Goal: Information Seeking & Learning: Learn about a topic

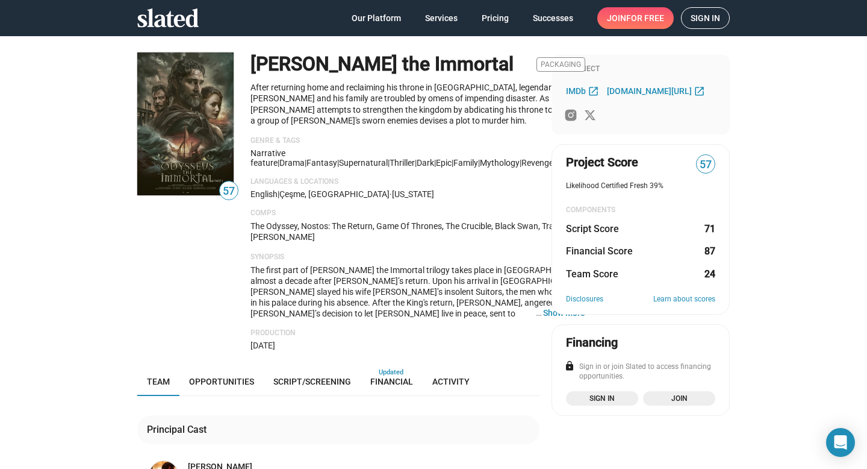
click at [711, 19] on span "Sign in" at bounding box center [706, 18] width 30 height 20
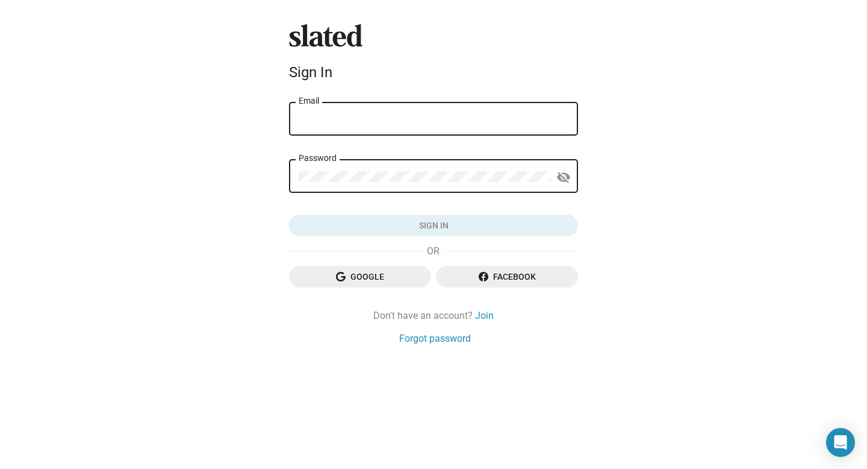
click at [363, 110] on div "Email" at bounding box center [434, 118] width 270 height 36
type input "[EMAIL_ADDRESS][DOMAIN_NAME]"
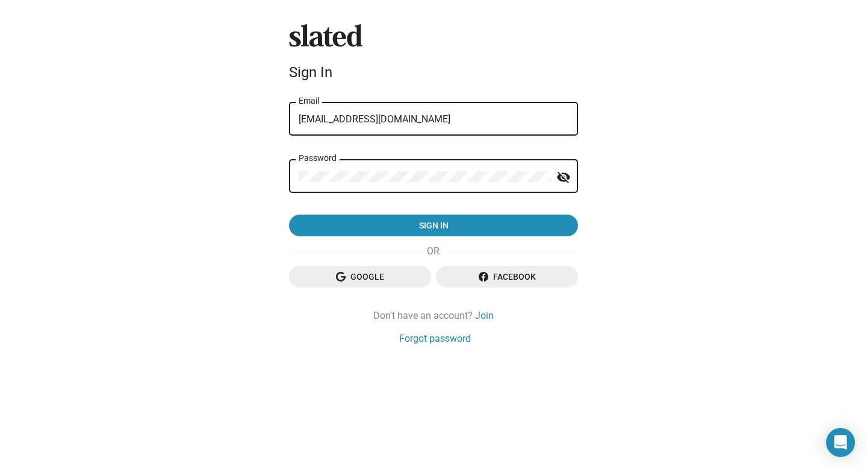
click at [289, 214] on button "Sign in" at bounding box center [433, 225] width 289 height 22
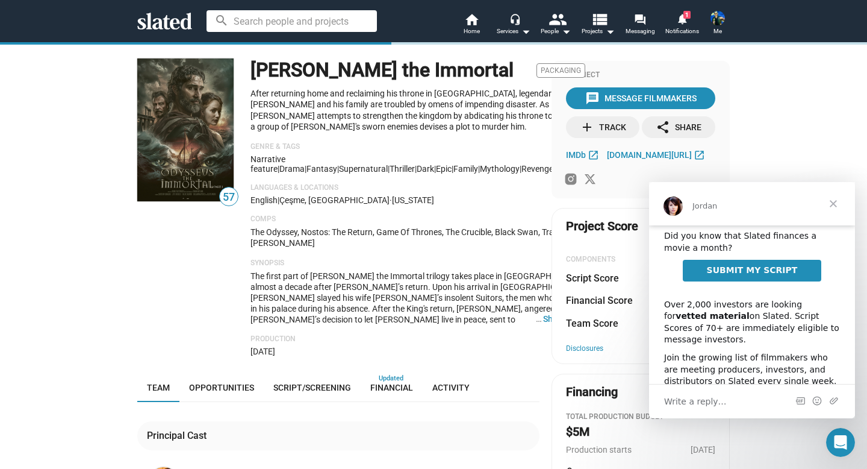
scroll to position [25, 0]
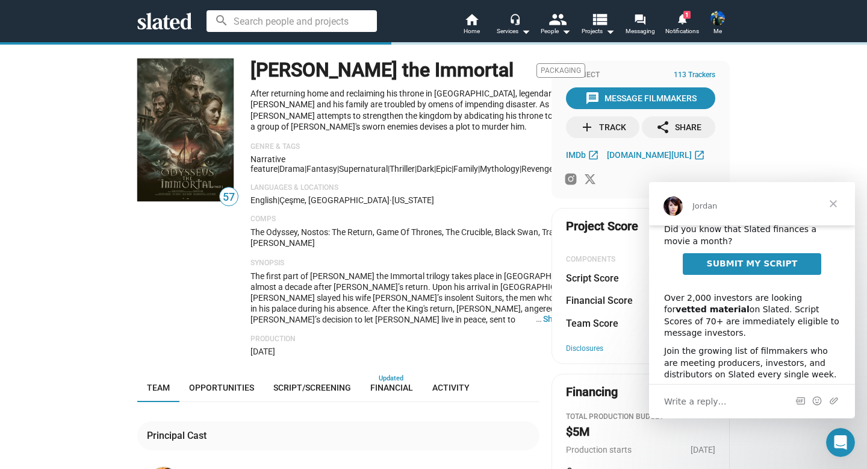
click at [839, 201] on span "Close" at bounding box center [833, 203] width 43 height 43
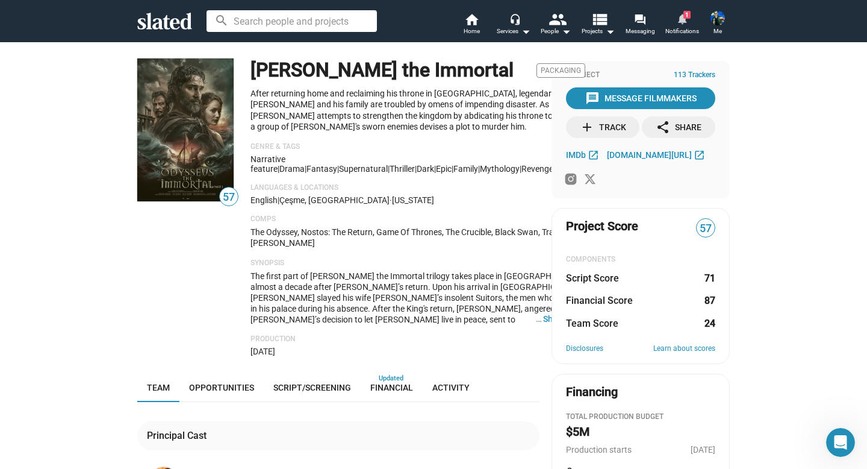
click at [680, 24] on mat-icon "notifications" at bounding box center [681, 18] width 11 height 11
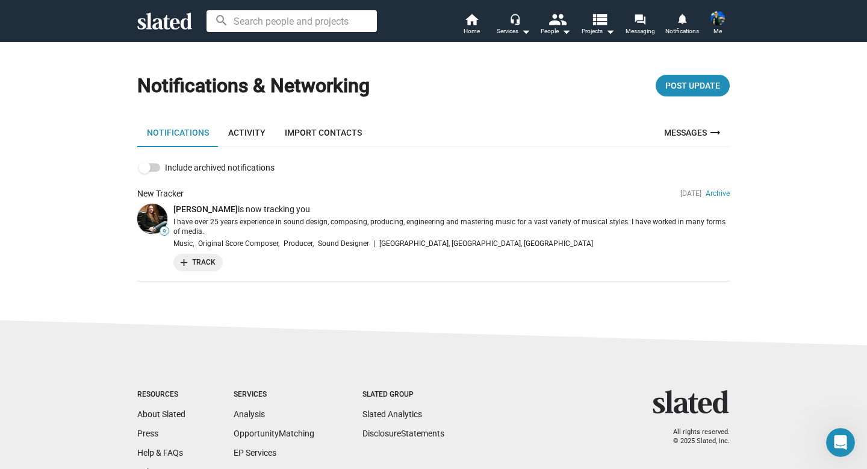
click at [718, 14] on img at bounding box center [718, 18] width 14 height 14
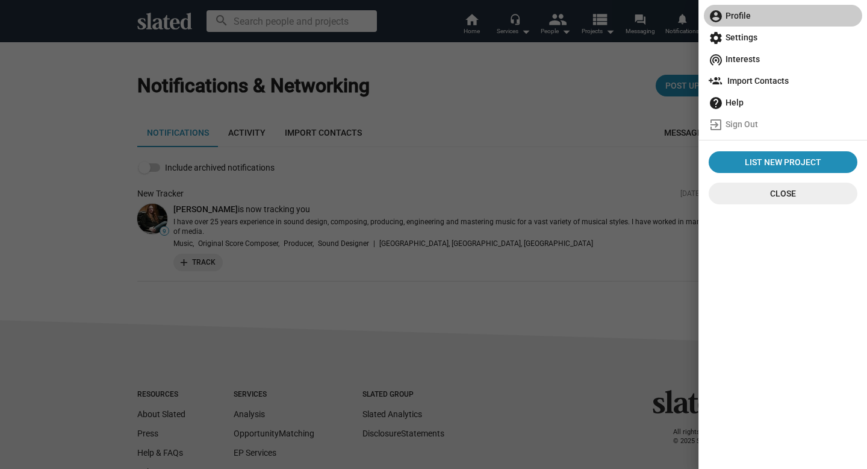
click at [718, 14] on mat-icon "account_circle" at bounding box center [716, 16] width 14 height 14
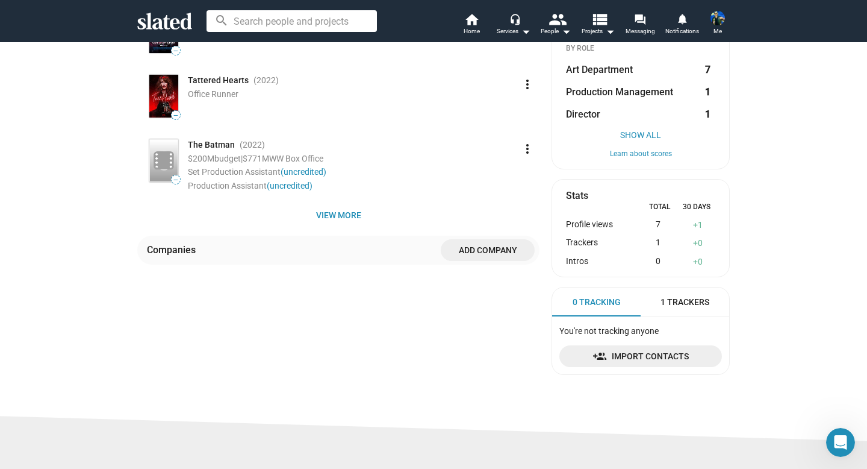
scroll to position [255, 0]
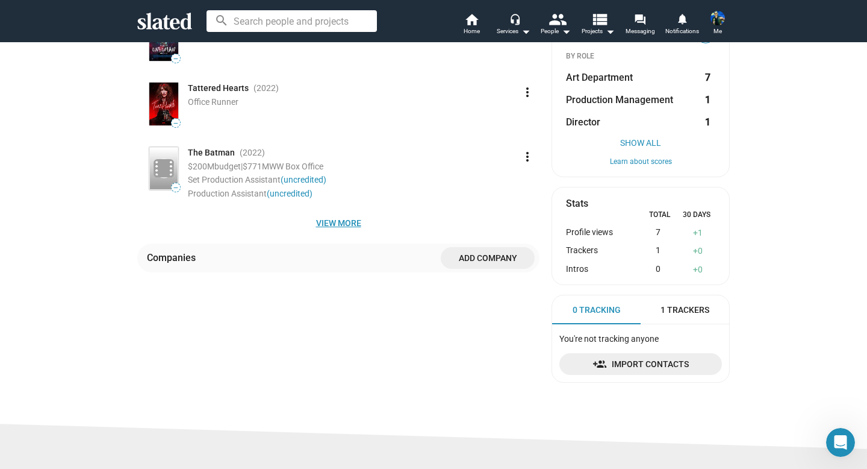
click at [332, 226] on span "View more" at bounding box center [338, 223] width 383 height 22
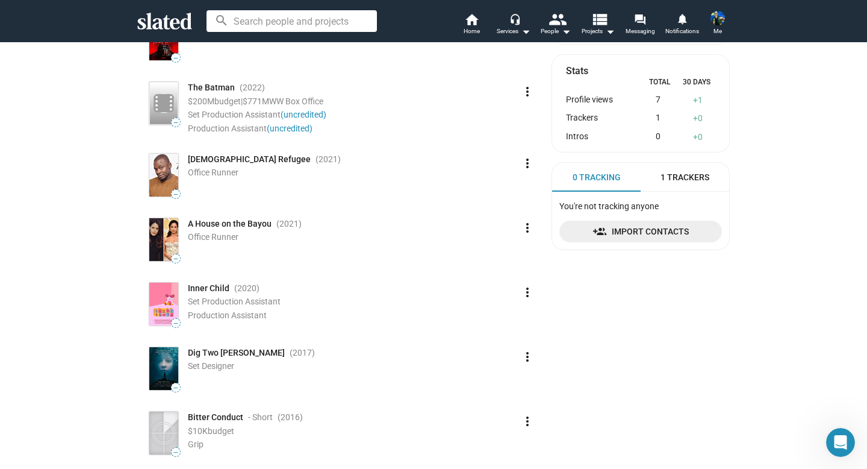
scroll to position [389, 0]
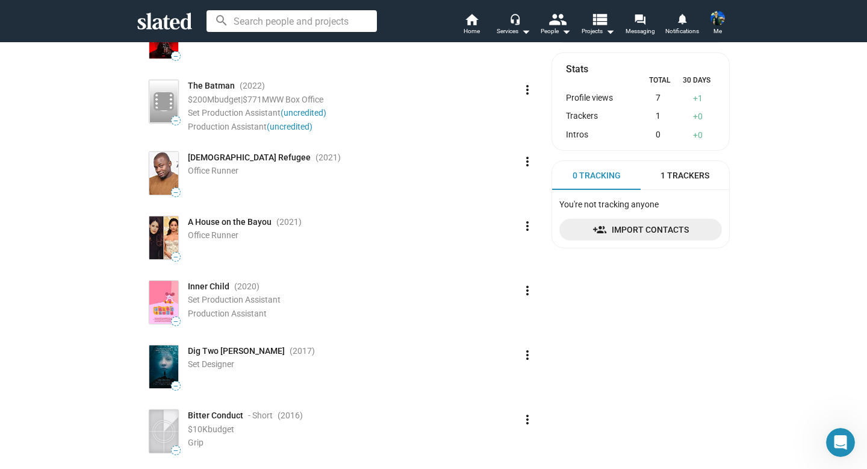
click at [528, 227] on mat-icon "more_vert" at bounding box center [527, 226] width 14 height 14
click at [501, 254] on button "Edit" at bounding box center [505, 252] width 67 height 19
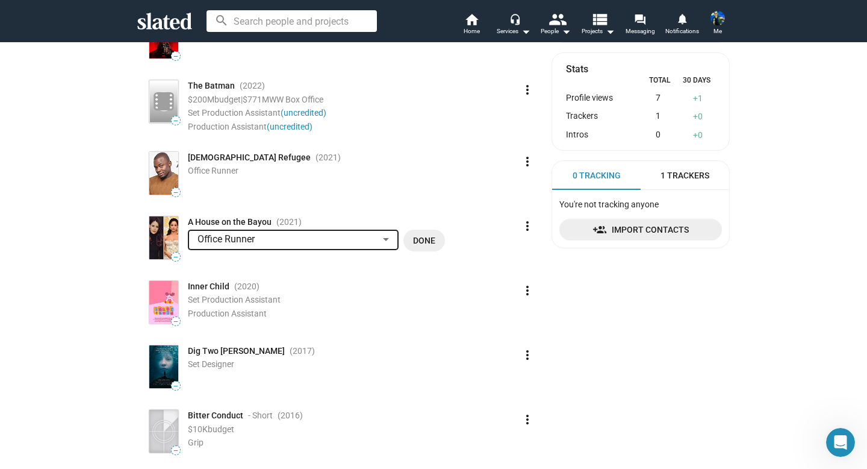
click at [386, 235] on div at bounding box center [386, 240] width 11 height 10
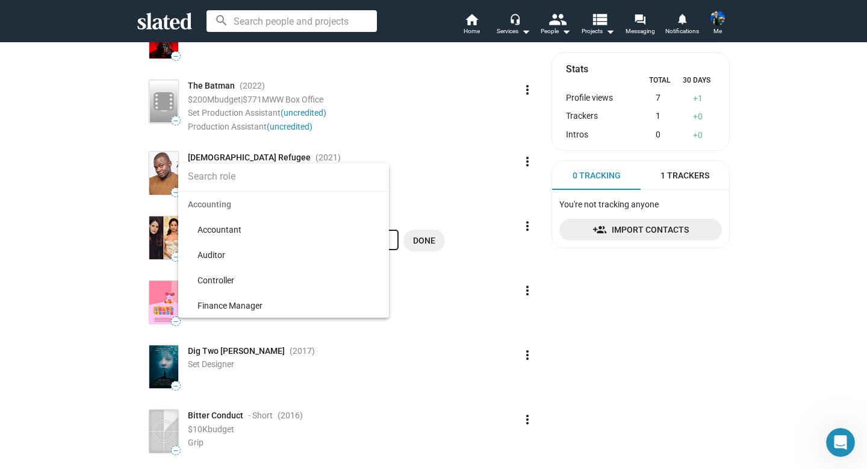
scroll to position [6714, 0]
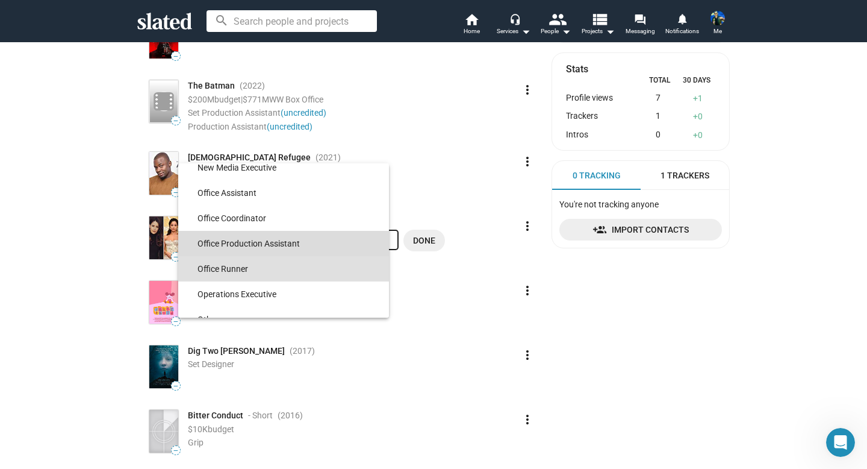
click at [347, 241] on span "Office Production Assistant" at bounding box center [289, 243] width 182 height 25
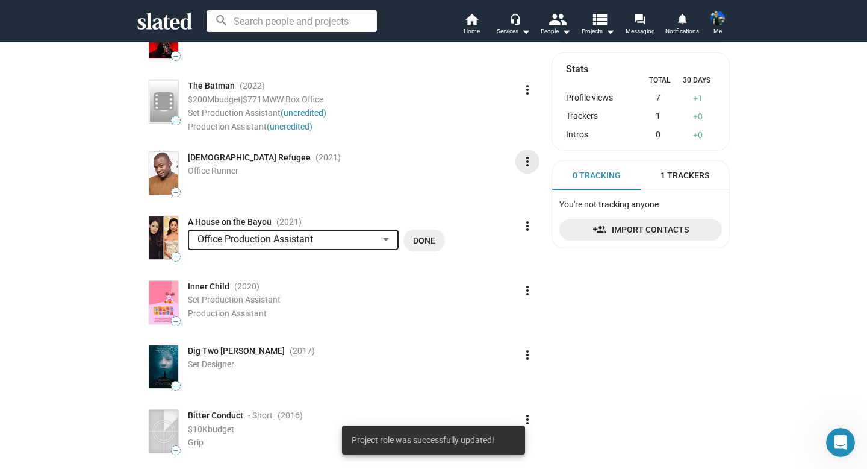
click at [527, 163] on mat-icon "more_vert" at bounding box center [527, 161] width 14 height 14
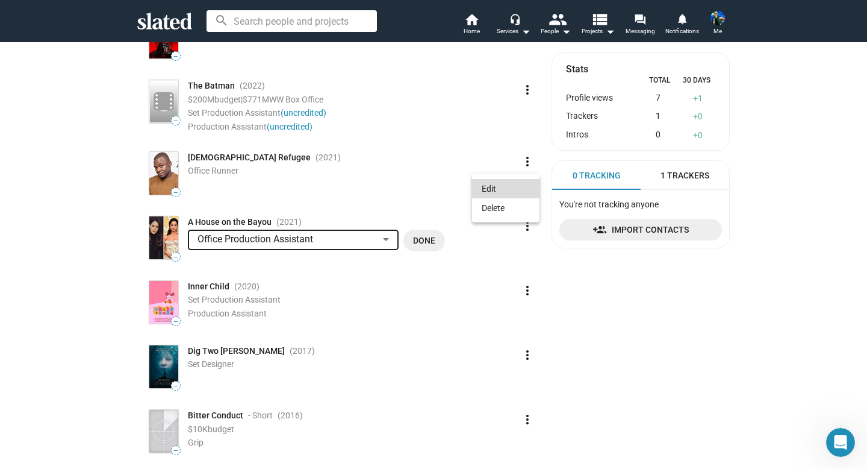
click at [503, 189] on button "Edit" at bounding box center [505, 188] width 67 height 19
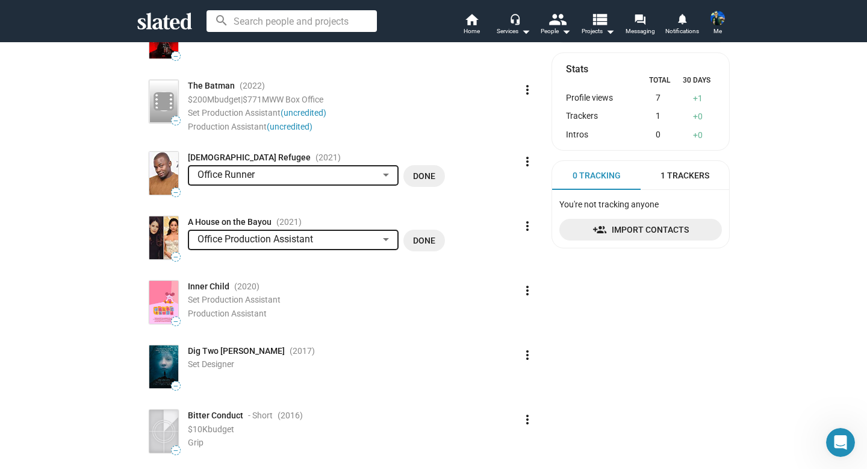
click at [390, 172] on div at bounding box center [386, 175] width 11 height 10
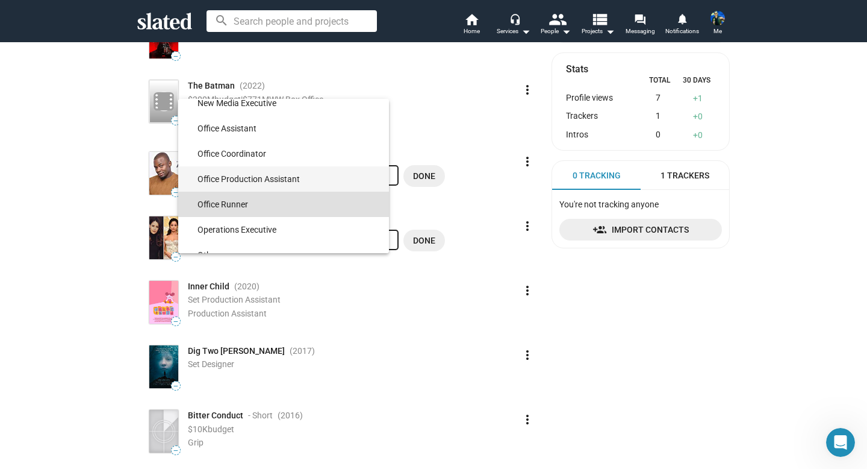
click at [356, 178] on span "Office Production Assistant" at bounding box center [289, 178] width 182 height 25
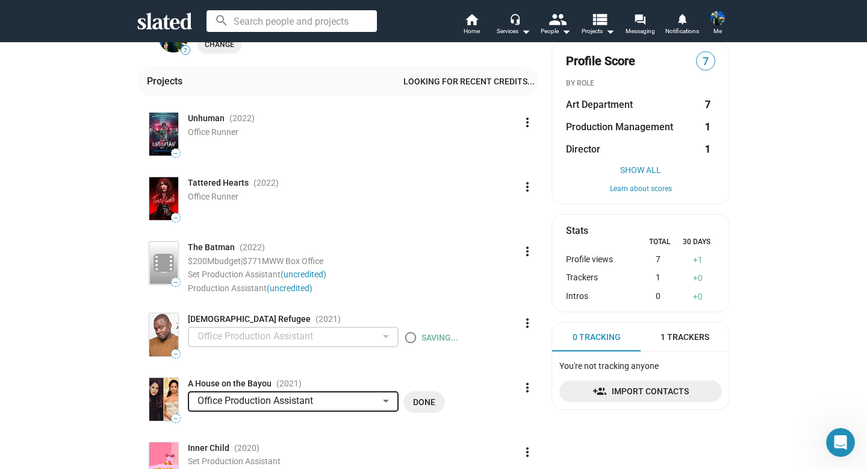
scroll to position [227, 0]
click at [423, 400] on span "Done" at bounding box center [424, 402] width 22 height 22
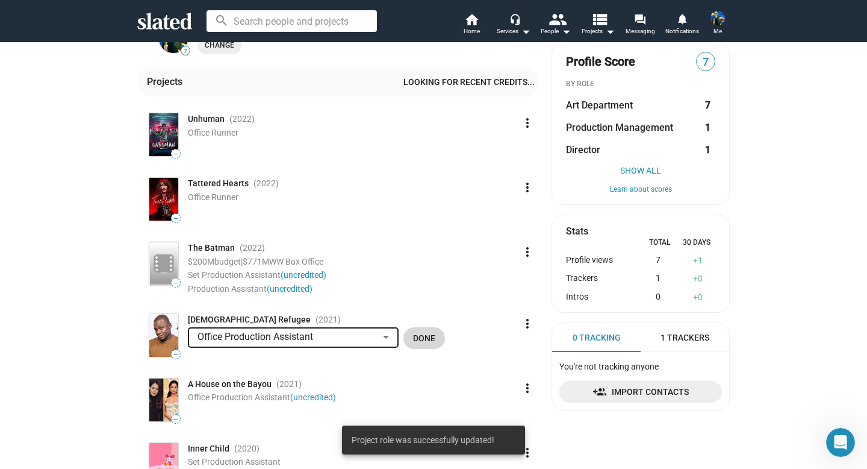
click at [432, 337] on span "Done" at bounding box center [424, 338] width 22 height 22
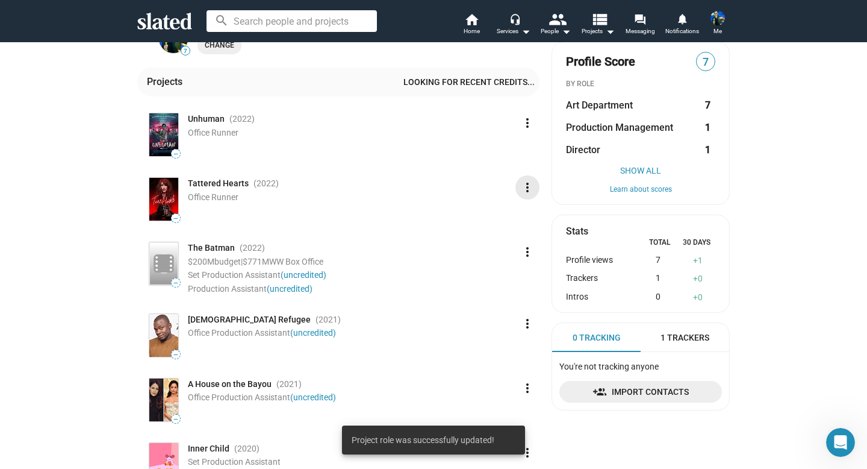
click at [526, 189] on mat-icon "more_vert" at bounding box center [527, 187] width 14 height 14
click at [500, 219] on button "Edit" at bounding box center [505, 214] width 67 height 19
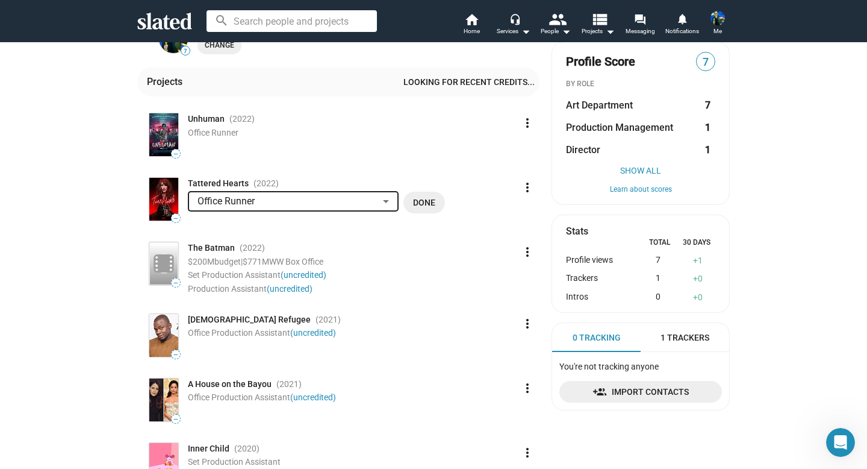
click at [382, 207] on div "Office Runner" at bounding box center [293, 201] width 191 height 11
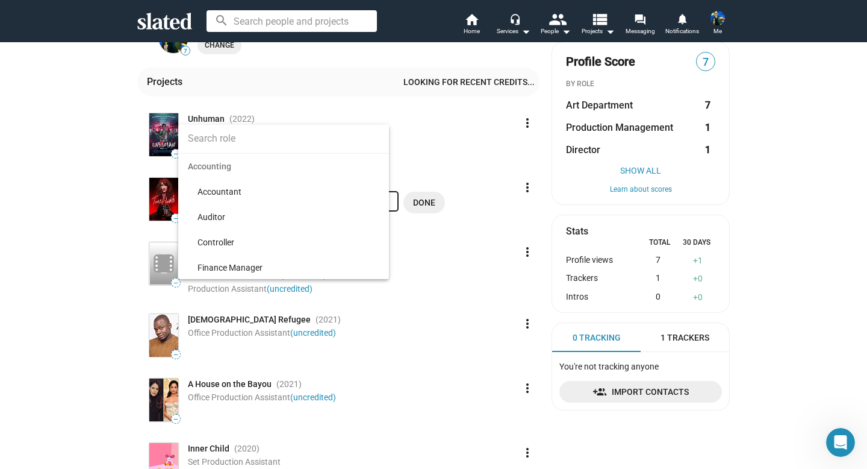
scroll to position [6714, 0]
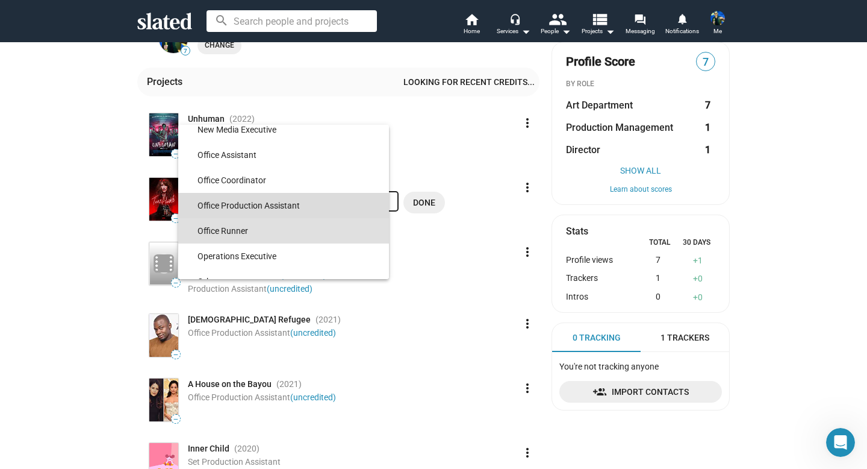
click at [349, 201] on span "Office Production Assistant" at bounding box center [289, 205] width 182 height 25
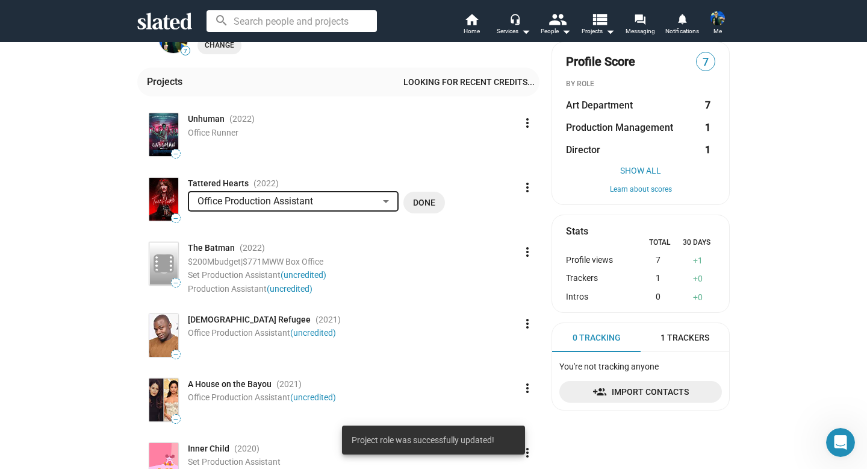
click at [427, 201] on span "Done" at bounding box center [424, 202] width 22 height 22
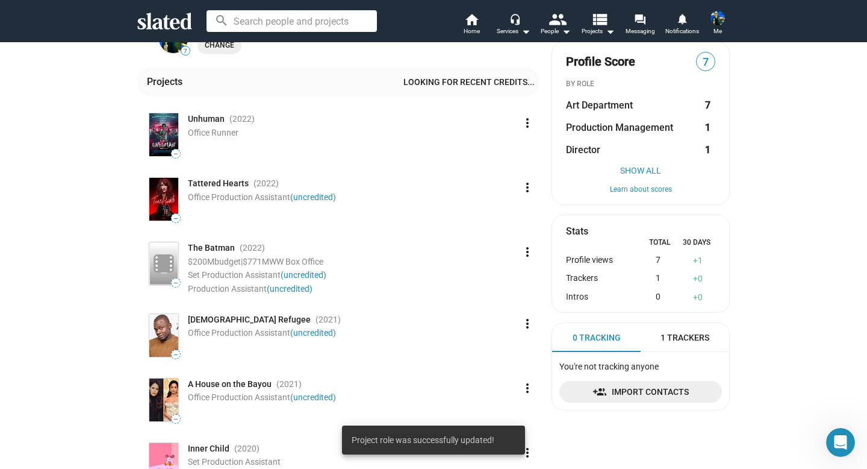
click at [522, 122] on mat-icon "more_vert" at bounding box center [527, 123] width 14 height 14
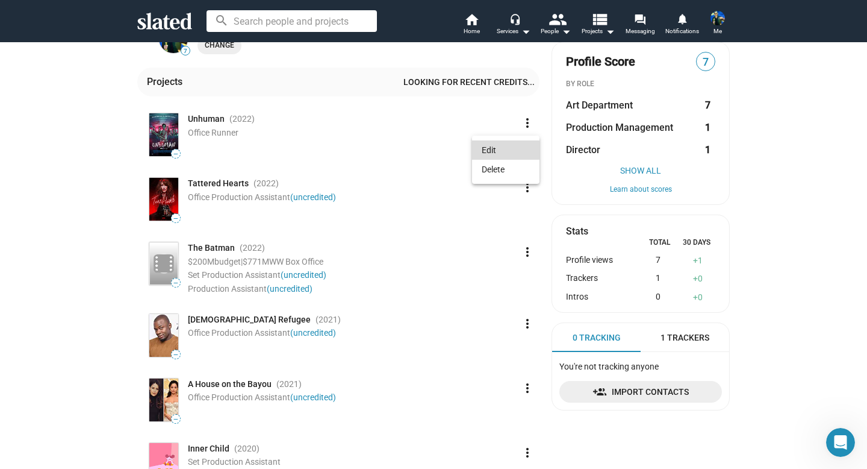
click at [491, 147] on button "Edit" at bounding box center [505, 149] width 67 height 19
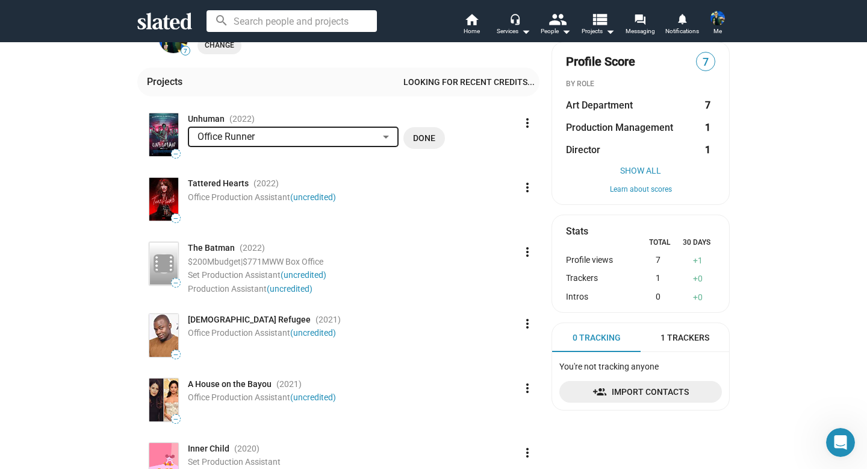
click at [385, 137] on div at bounding box center [386, 136] width 6 height 3
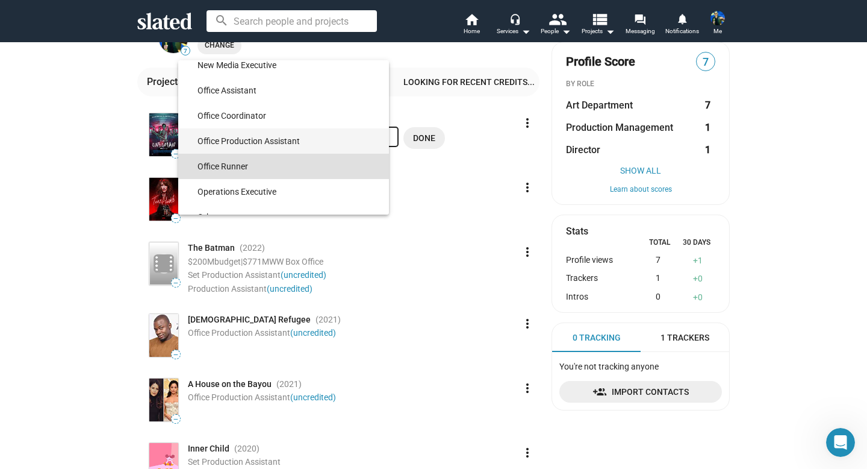
click at [350, 135] on span "Office Production Assistant" at bounding box center [289, 140] width 182 height 25
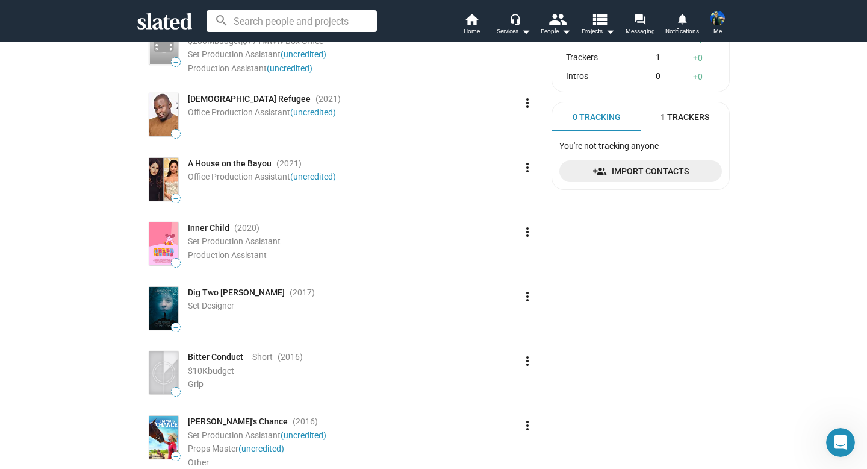
scroll to position [452, 0]
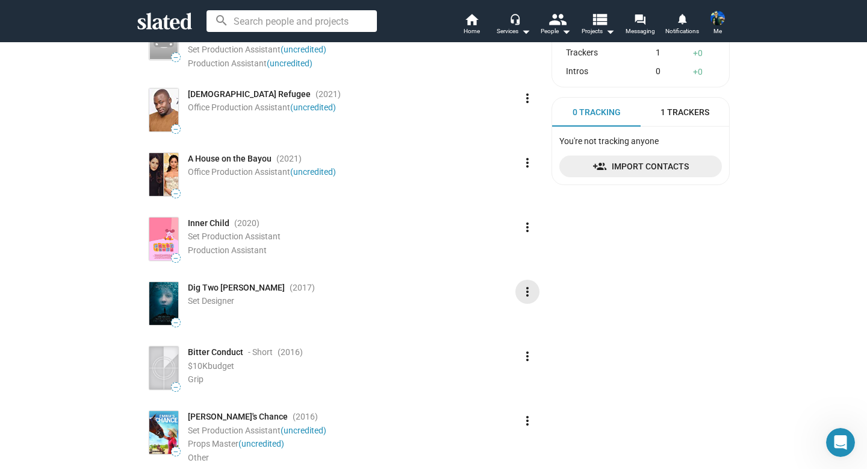
click at [531, 290] on mat-icon "more_vert" at bounding box center [527, 291] width 14 height 14
click at [495, 317] on button "Edit" at bounding box center [505, 318] width 67 height 19
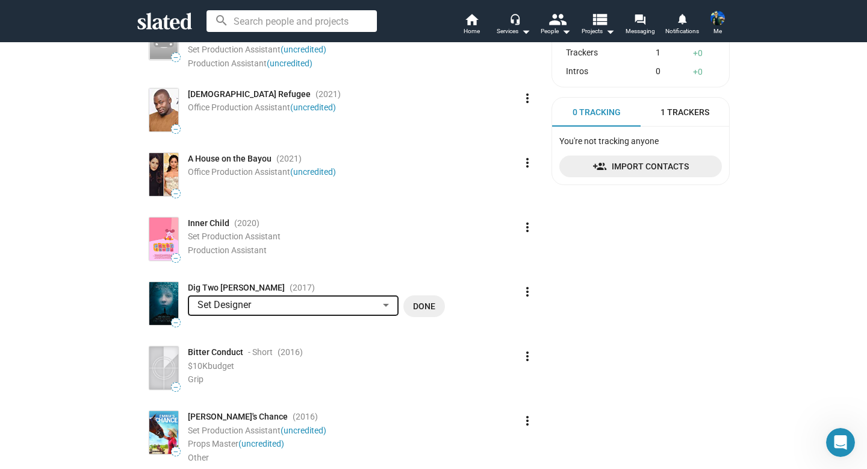
click at [388, 308] on div at bounding box center [386, 305] width 11 height 10
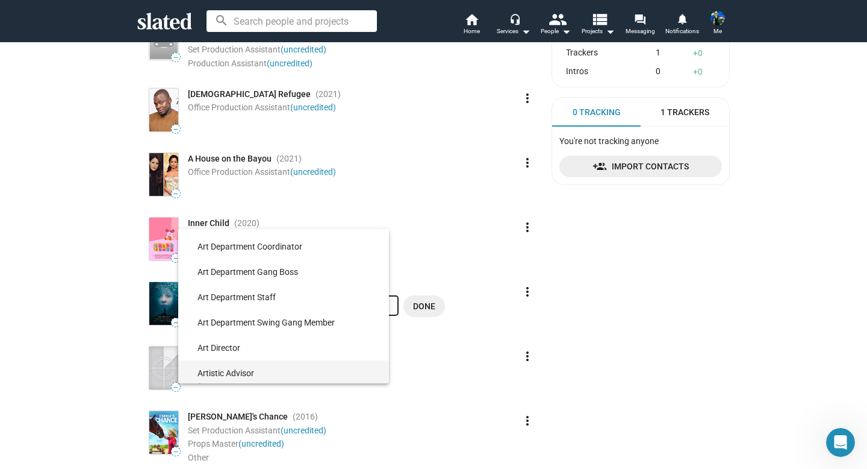
scroll to position [602, 0]
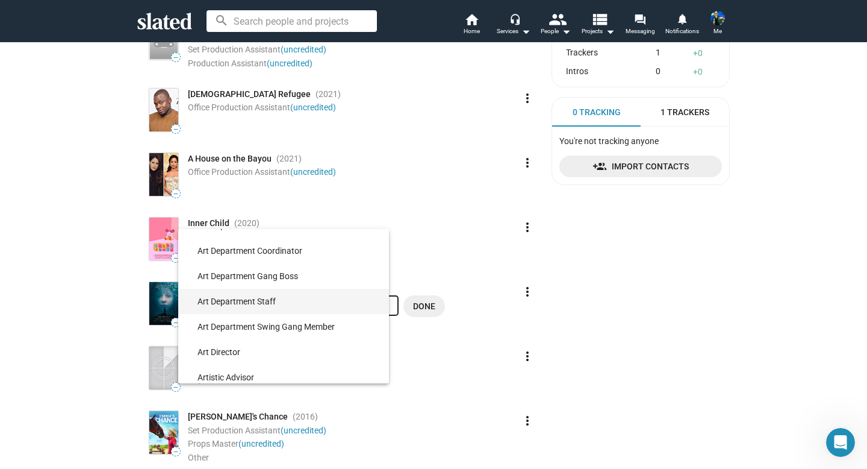
click at [286, 297] on span "Art Department Staff" at bounding box center [289, 300] width 182 height 25
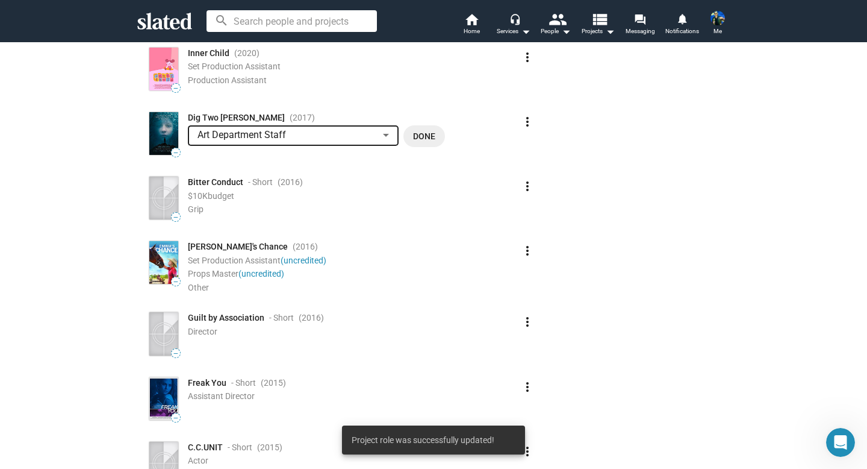
scroll to position [623, 0]
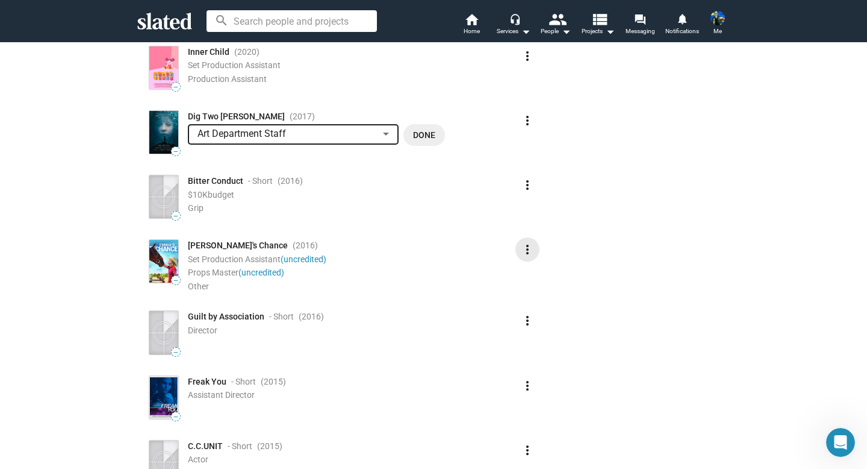
click at [530, 248] on mat-icon "more_vert" at bounding box center [527, 249] width 14 height 14
click at [497, 280] on button "Edit" at bounding box center [505, 276] width 67 height 19
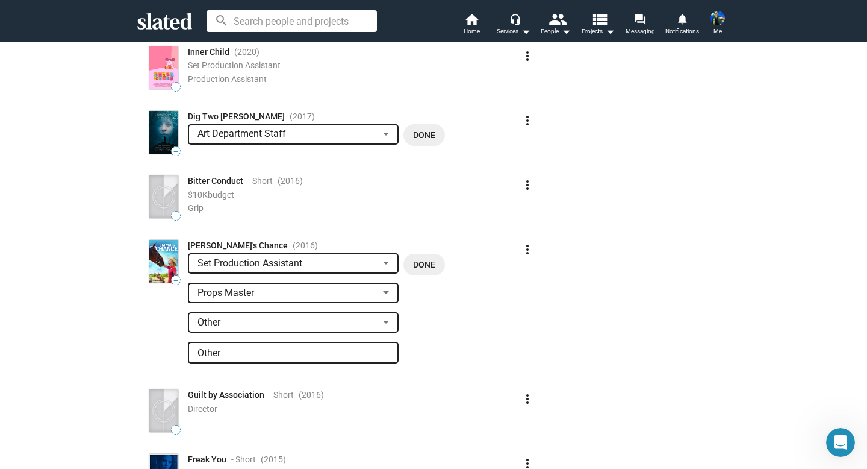
click at [382, 293] on div at bounding box center [386, 293] width 11 height 10
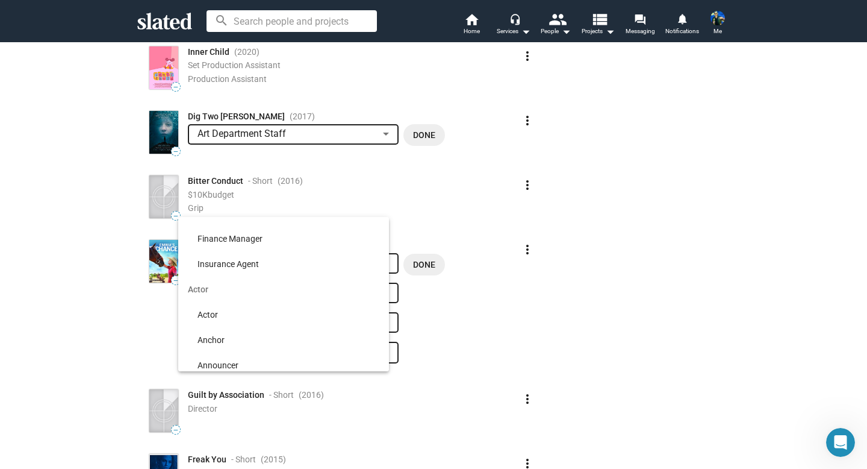
scroll to position [0, 0]
click at [241, 231] on input at bounding box center [283, 231] width 211 height 30
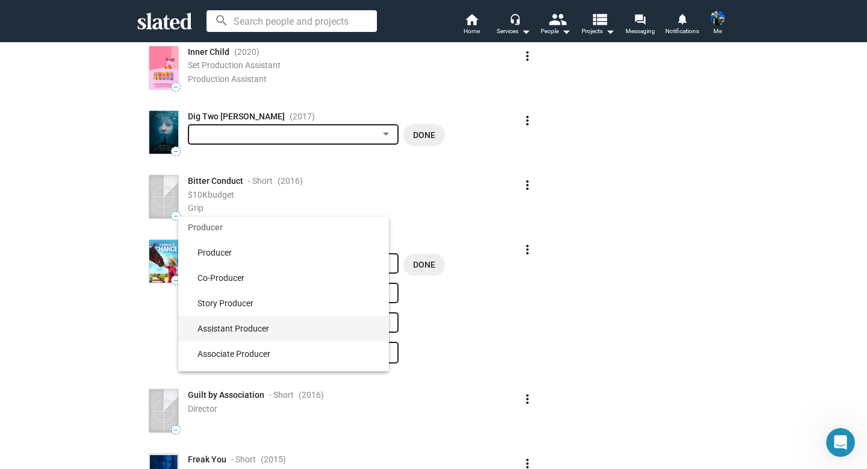
scroll to position [40, 0]
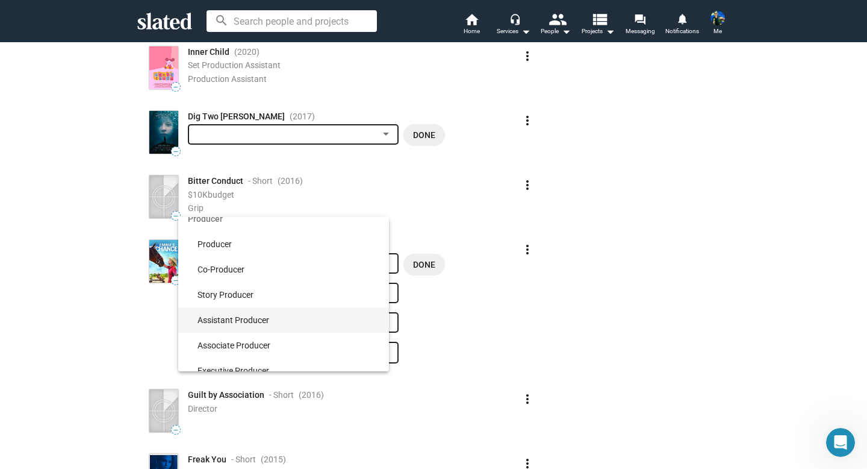
type input "producer"
click at [238, 320] on span "Assistant Producer" at bounding box center [289, 319] width 182 height 25
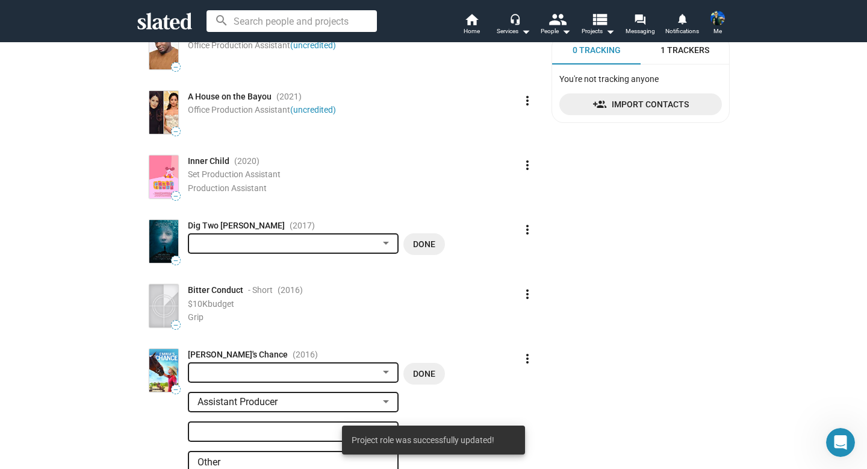
scroll to position [512, 0]
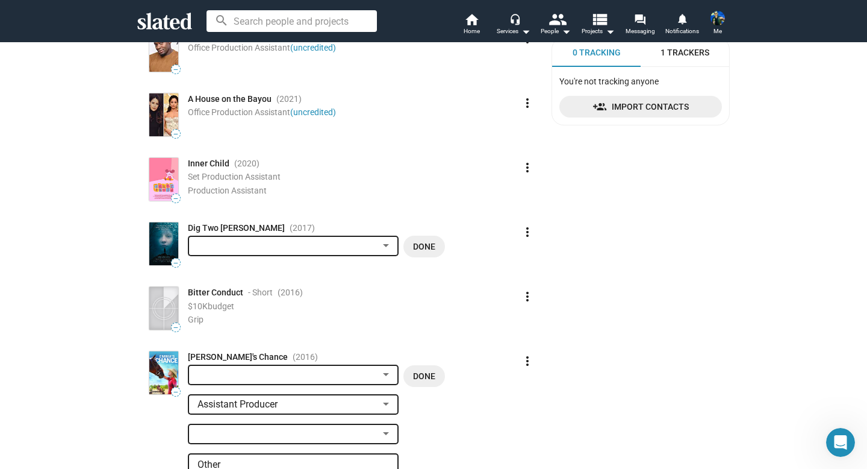
click at [369, 373] on div at bounding box center [288, 375] width 181 height 13
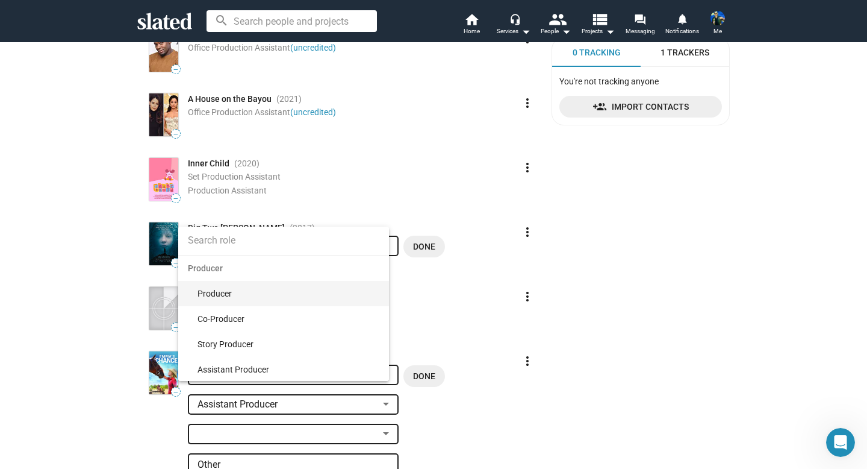
click at [449, 350] on div at bounding box center [433, 234] width 867 height 469
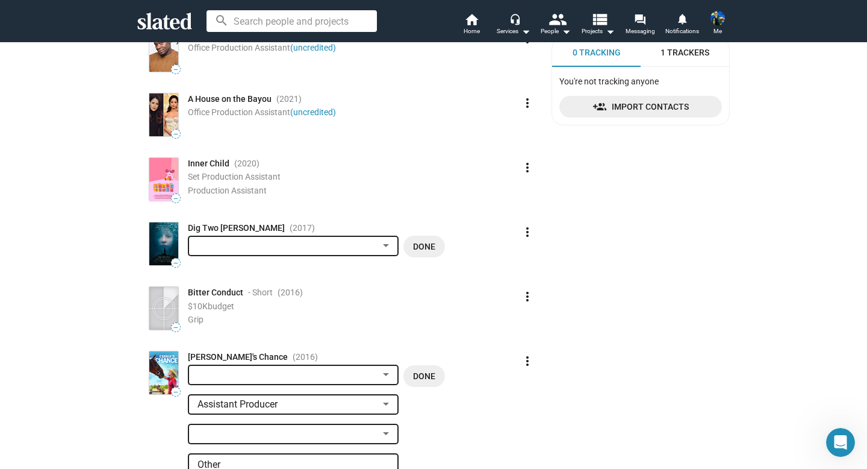
click at [417, 378] on span "Done" at bounding box center [424, 376] width 22 height 22
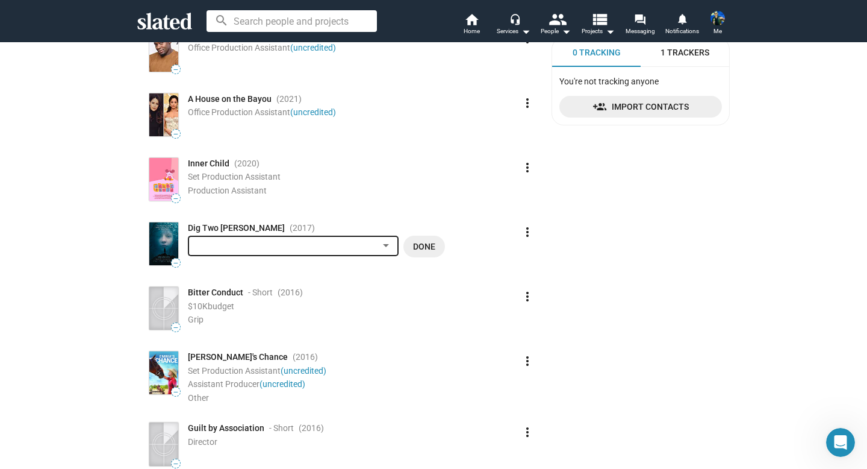
click at [422, 251] on span "Done" at bounding box center [424, 246] width 22 height 22
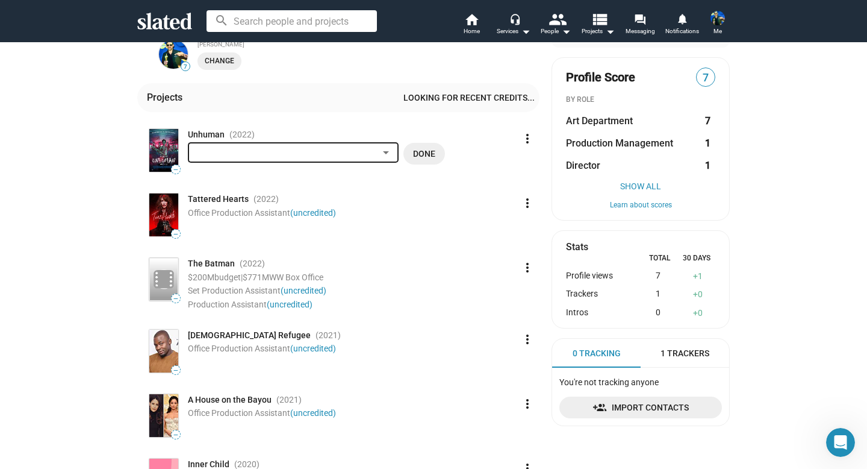
scroll to position [213, 0]
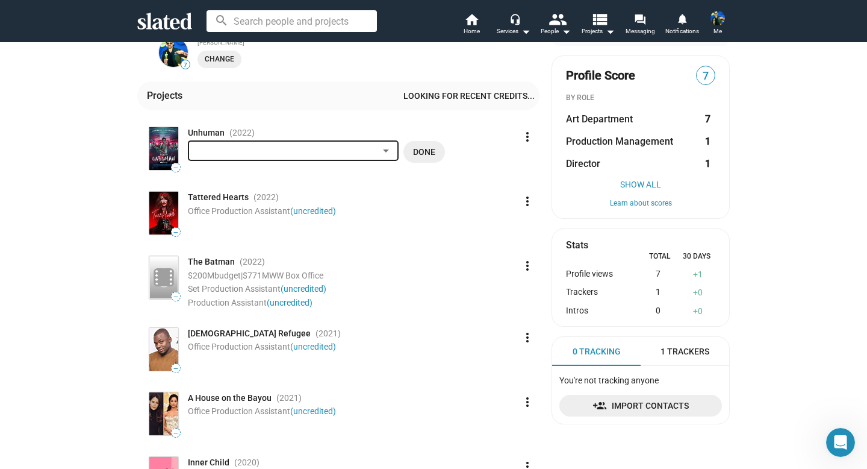
click at [388, 148] on div at bounding box center [386, 151] width 11 height 10
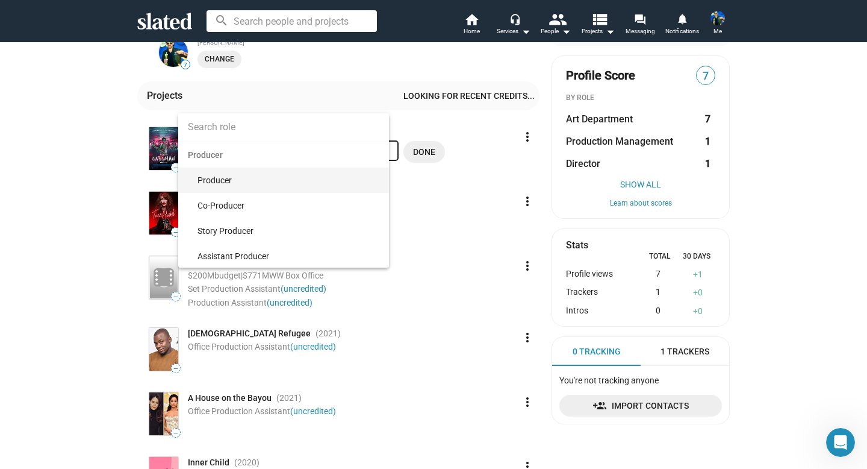
click at [297, 120] on input at bounding box center [283, 127] width 211 height 30
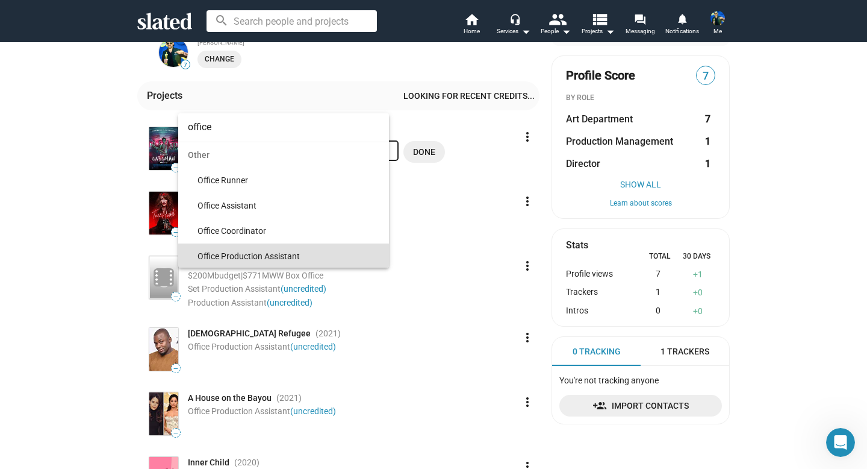
type input "office"
click at [259, 257] on span "Office Production Assistant" at bounding box center [289, 255] width 182 height 25
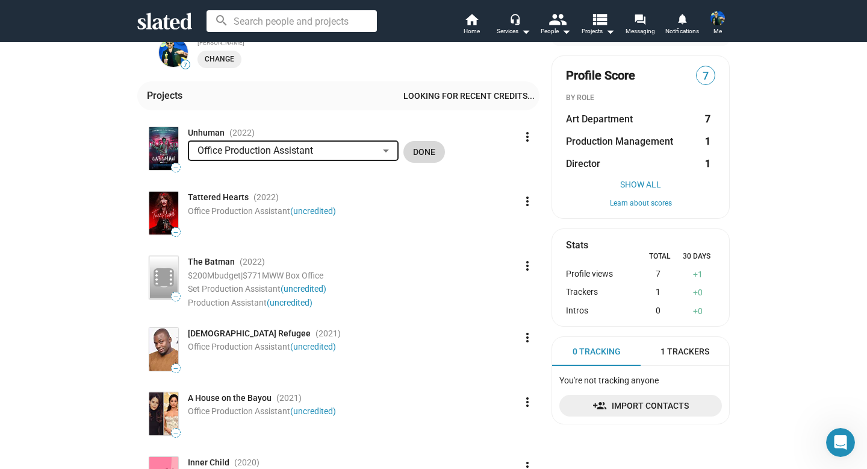
click at [412, 156] on button "Done" at bounding box center [424, 152] width 42 height 22
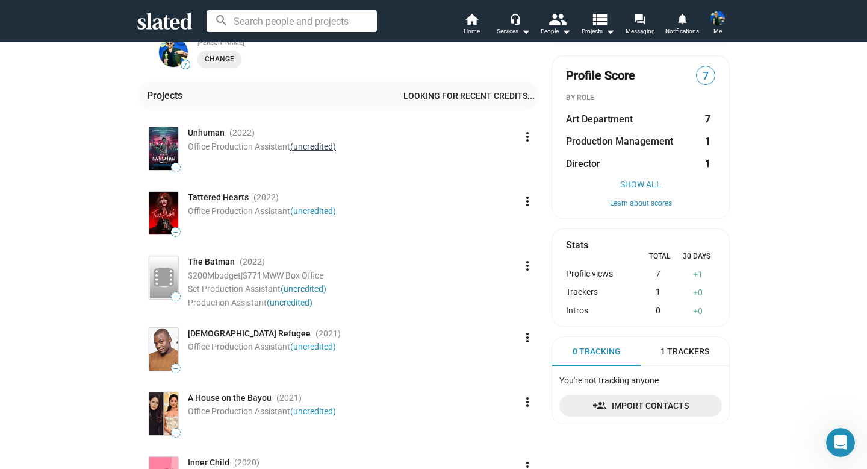
click at [312, 148] on link "(uncredited)" at bounding box center [313, 147] width 46 height 10
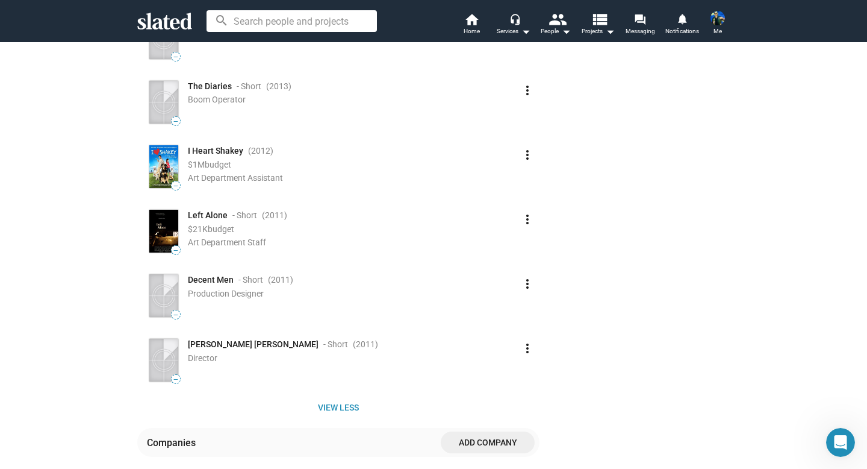
scroll to position [1222, 0]
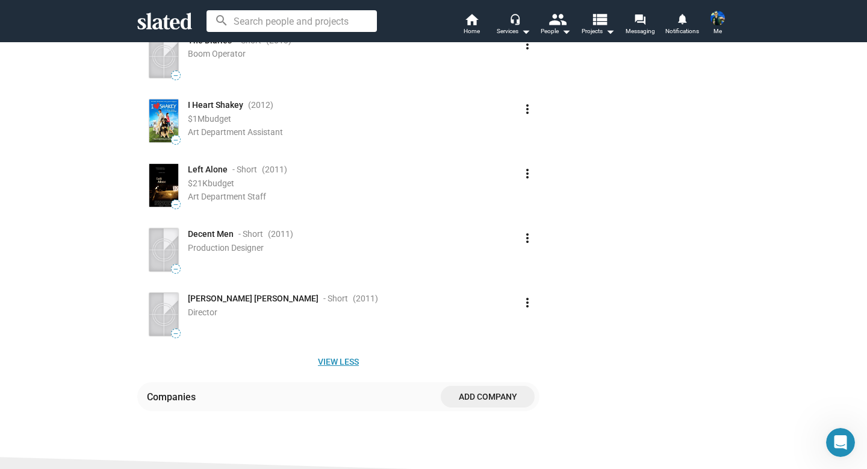
click at [343, 361] on span "View less" at bounding box center [338, 361] width 383 height 22
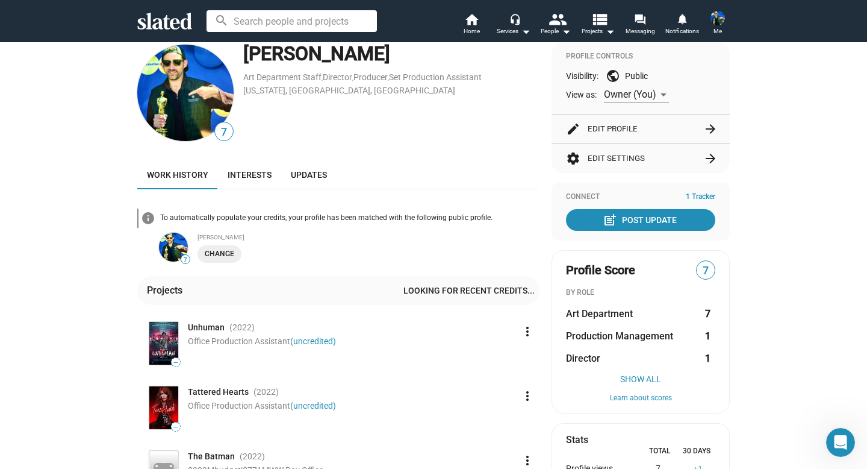
scroll to position [0, 0]
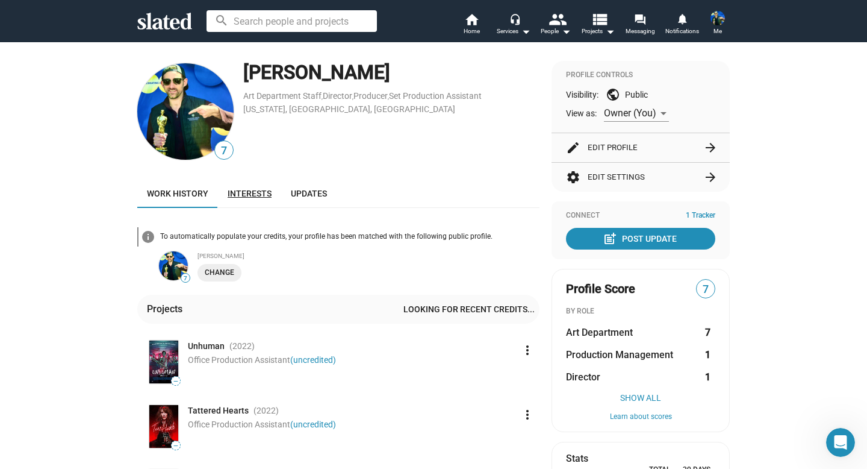
click at [263, 190] on span "Interests" at bounding box center [250, 193] width 44 height 10
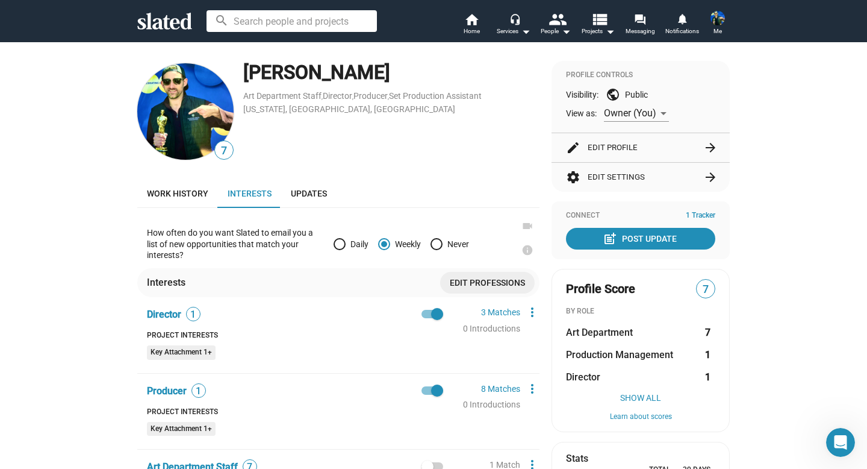
click at [632, 88] on div "Visibility: public Public" at bounding box center [640, 94] width 149 height 14
click at [613, 97] on div "Owner (You)" at bounding box center [636, 109] width 65 height 25
click at [614, 93] on div at bounding box center [433, 234] width 867 height 469
click at [710, 13] on span at bounding box center [717, 17] width 19 height 19
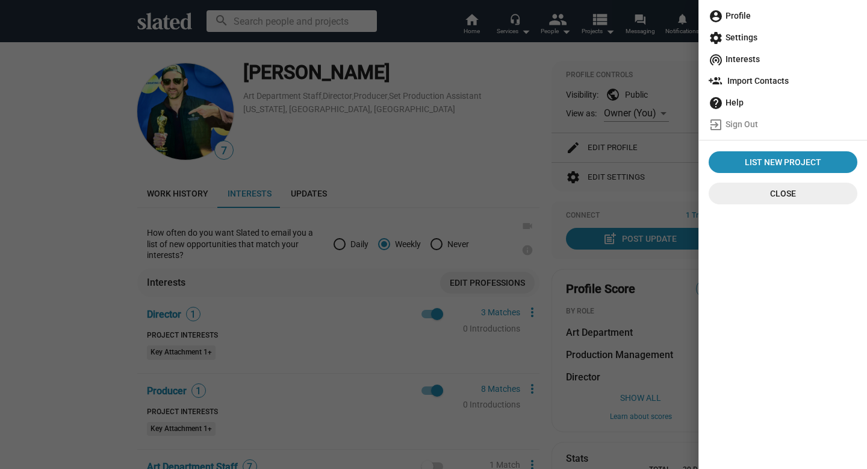
click at [732, 23] on span "account_circle Profile" at bounding box center [783, 16] width 149 height 22
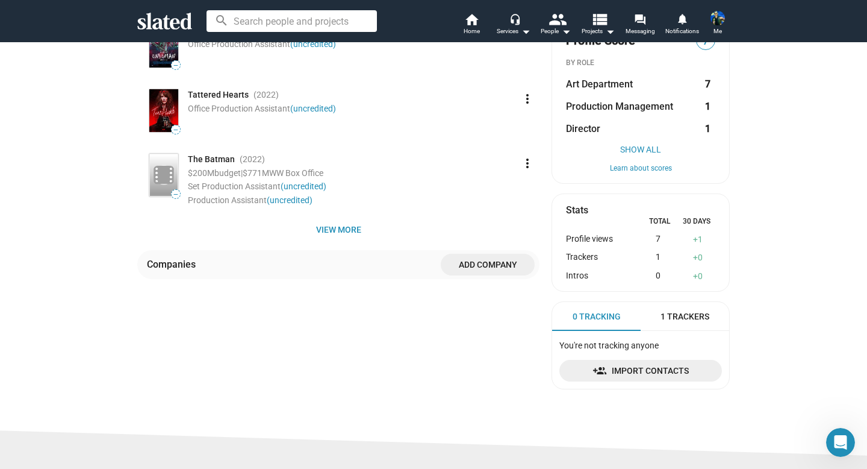
scroll to position [244, 0]
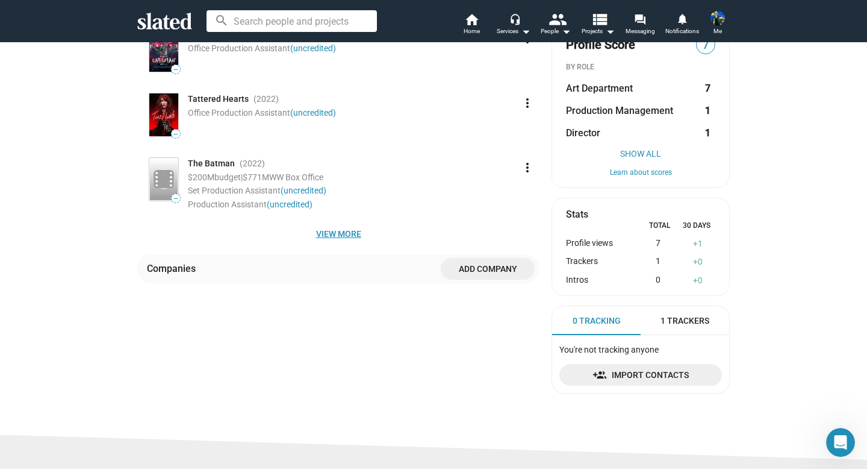
click at [341, 226] on span "View more" at bounding box center [338, 234] width 383 height 22
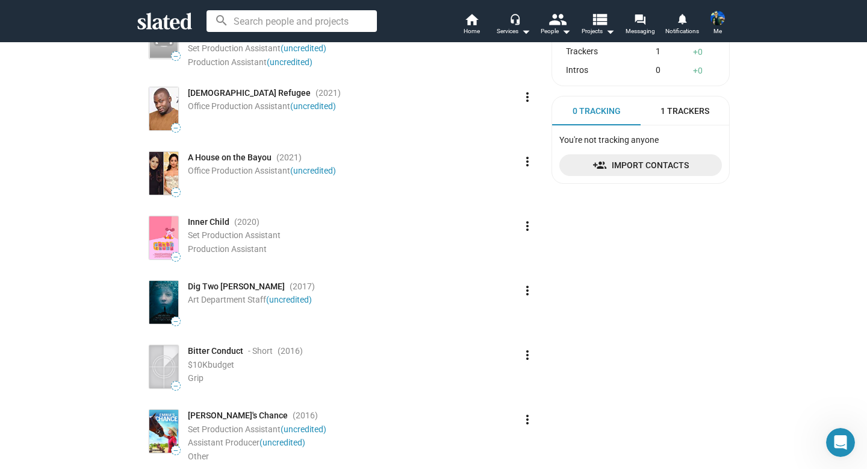
scroll to position [0, 0]
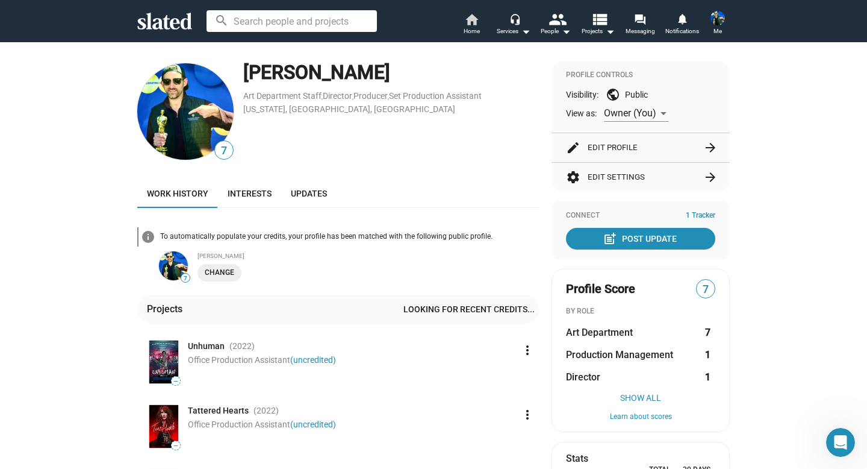
click at [470, 22] on mat-icon "home" at bounding box center [471, 19] width 14 height 14
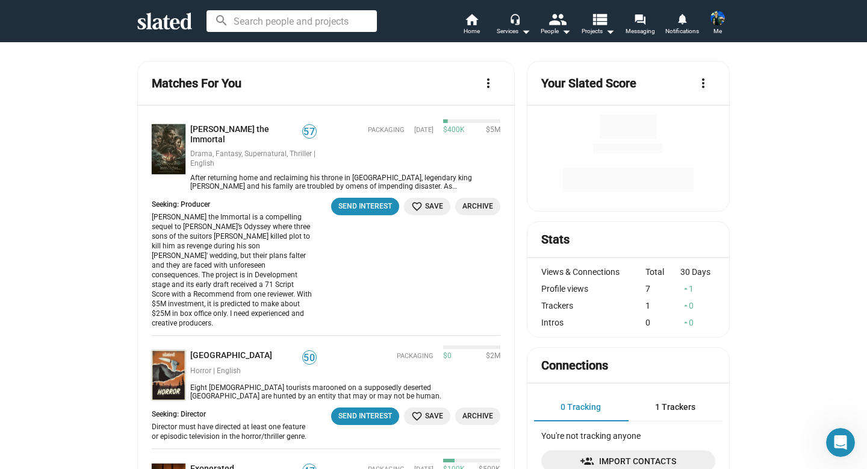
click at [724, 20] on span at bounding box center [717, 17] width 19 height 19
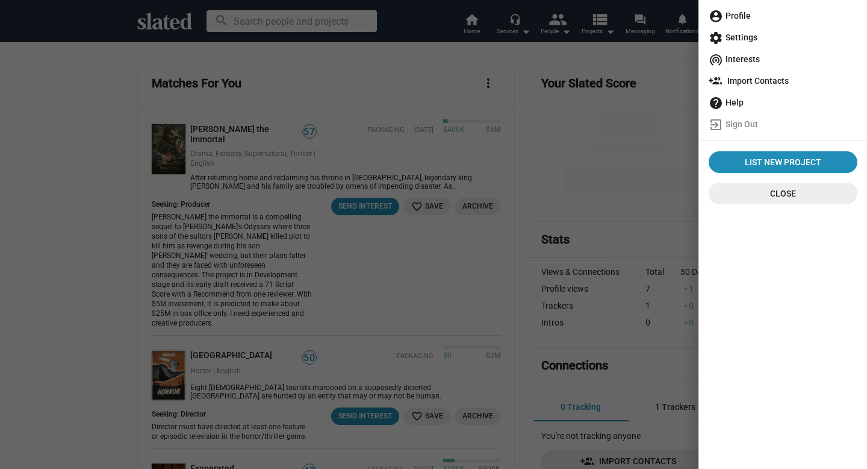
click at [730, 12] on span "account_circle Profile" at bounding box center [783, 16] width 149 height 22
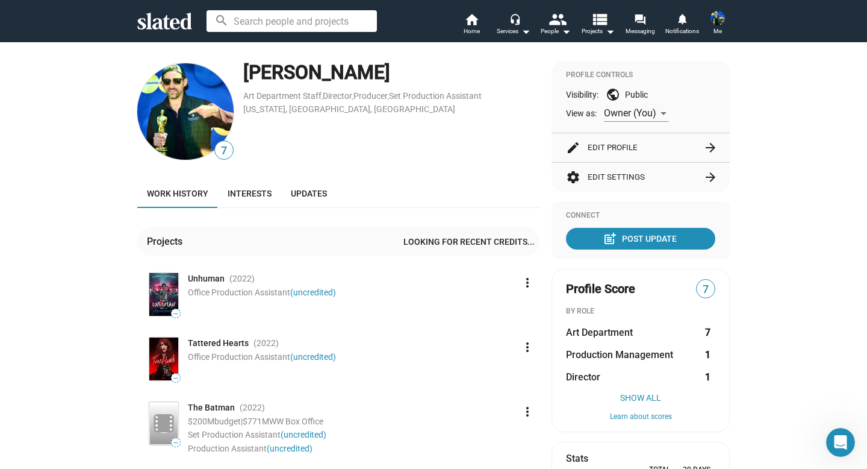
click at [223, 154] on span "7" at bounding box center [224, 151] width 18 height 16
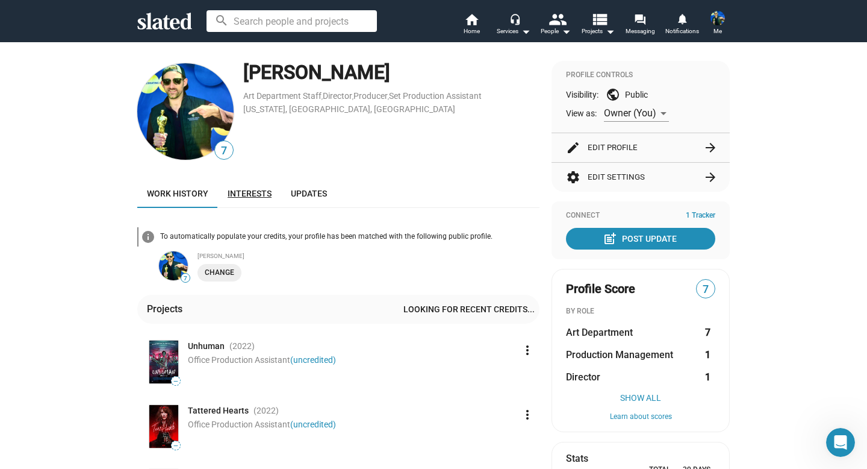
click at [264, 191] on span "Interests" at bounding box center [250, 193] width 44 height 10
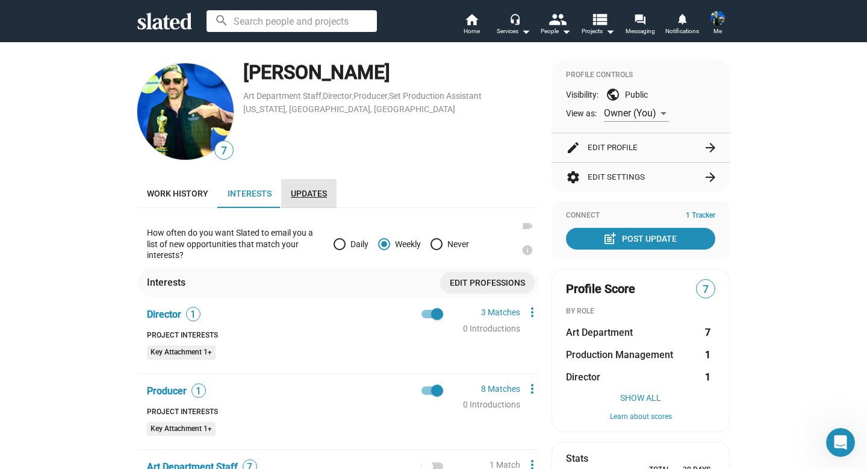
click at [317, 191] on span "Updates" at bounding box center [309, 193] width 36 height 10
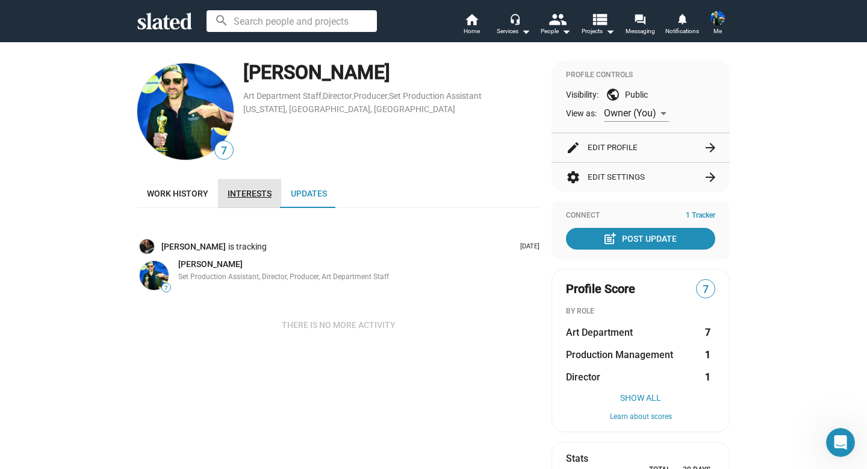
click at [254, 195] on span "Interests" at bounding box center [250, 193] width 44 height 10
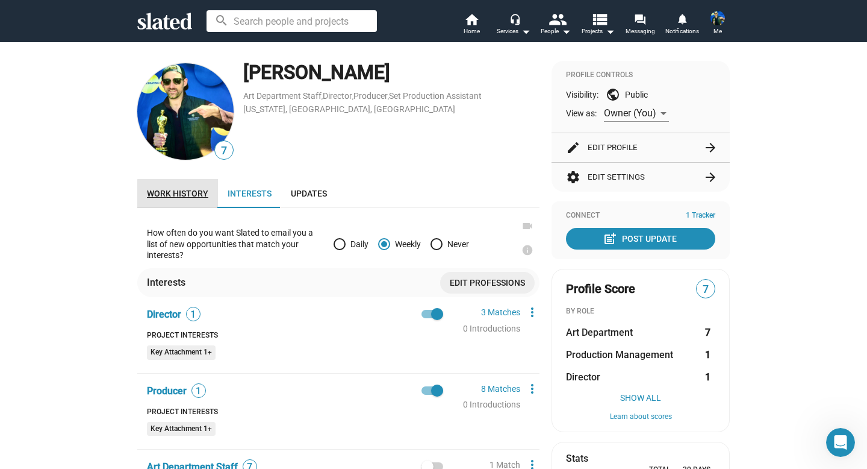
click at [190, 193] on span "Work history" at bounding box center [177, 193] width 61 height 10
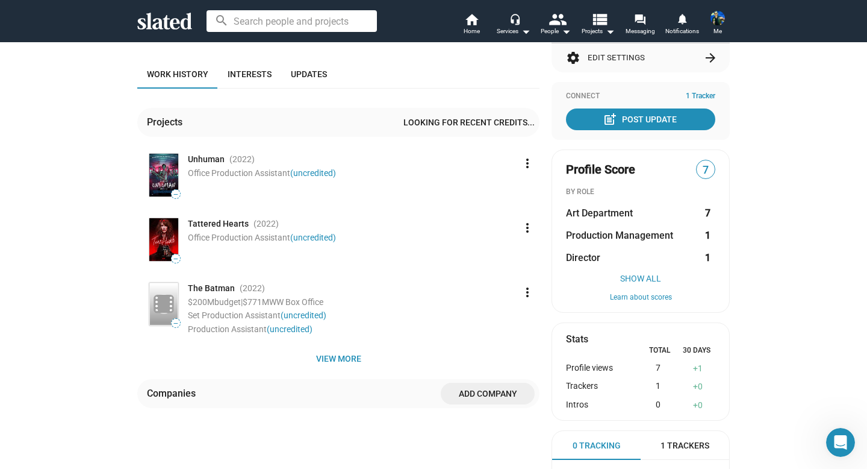
scroll to position [118, 0]
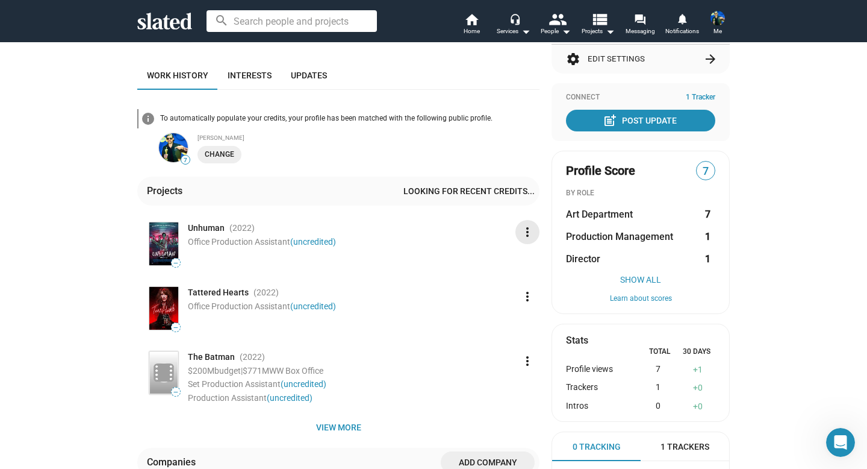
click at [528, 231] on mat-icon "more_vert" at bounding box center [527, 232] width 14 height 14
click at [325, 242] on div at bounding box center [433, 234] width 867 height 469
click at [323, 243] on link "(uncredited)" at bounding box center [313, 242] width 46 height 10
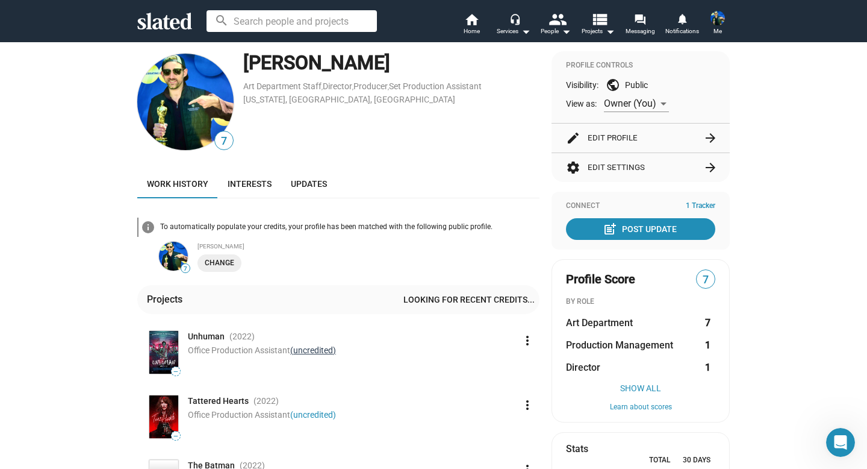
scroll to position [9, 0]
click at [562, 26] on mat-icon "people" at bounding box center [557, 18] width 17 height 17
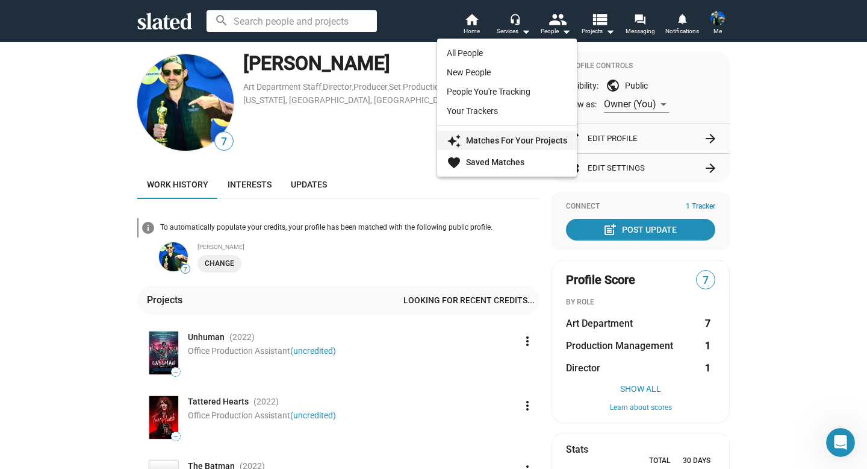
click at [508, 137] on strong "Matches For Your Projects" at bounding box center [516, 140] width 101 height 10
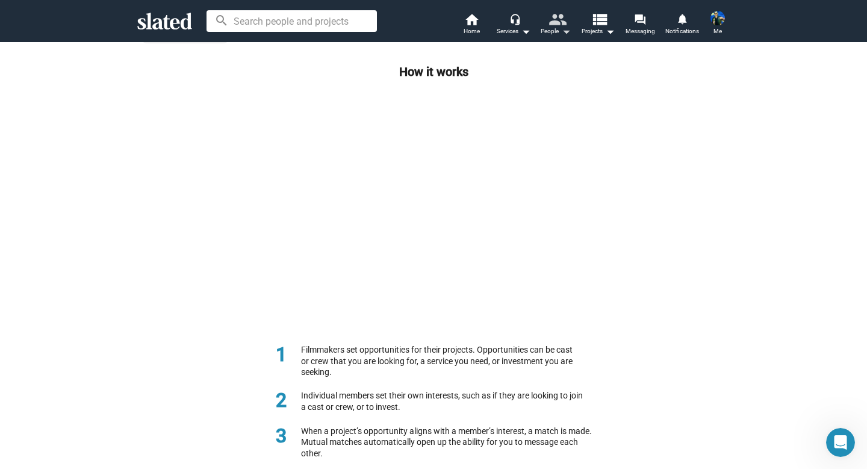
scroll to position [215, 0]
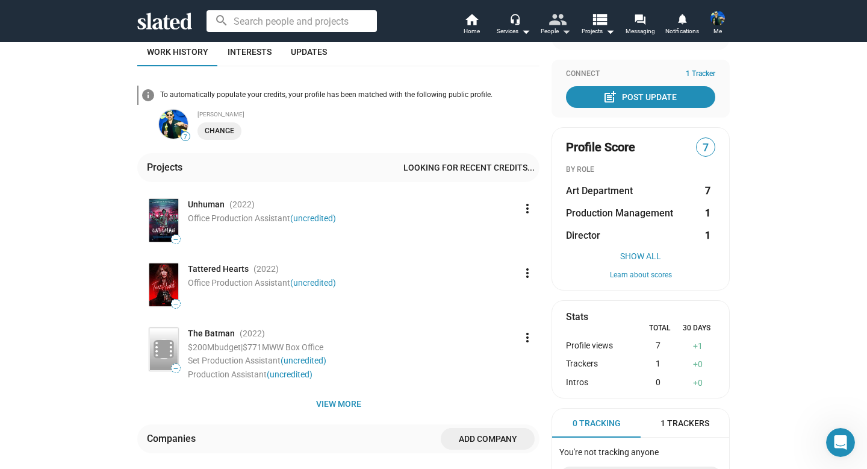
scroll to position [104, 0]
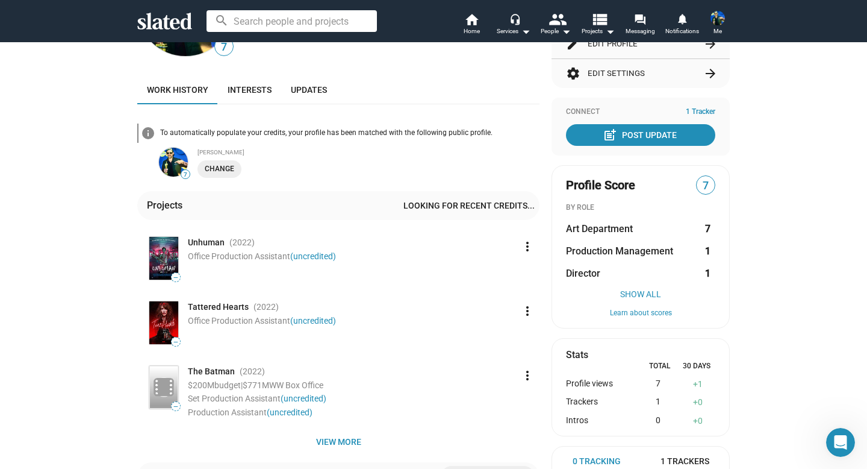
click at [615, 80] on button "settings Edit Settings arrow_forward" at bounding box center [640, 73] width 149 height 29
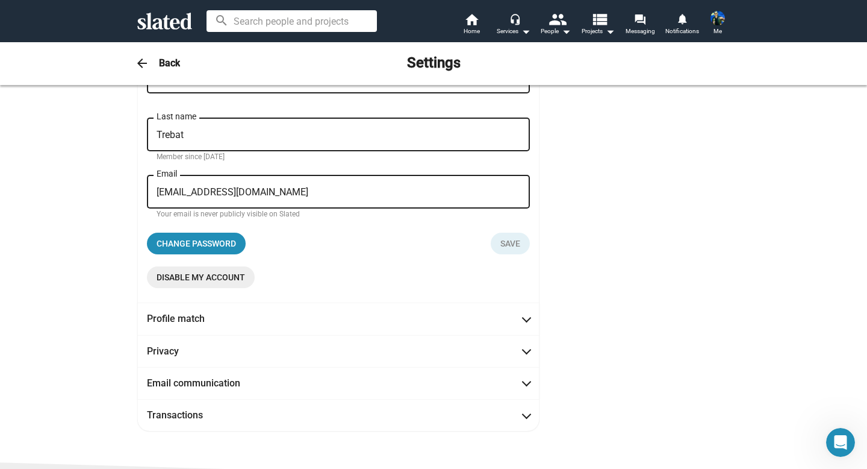
scroll to position [67, 0]
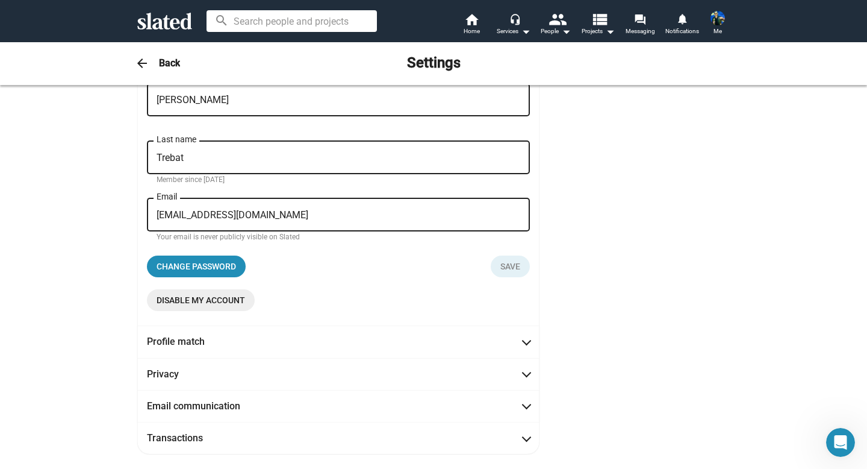
click at [140, 61] on mat-icon "arrow_back" at bounding box center [142, 63] width 14 height 14
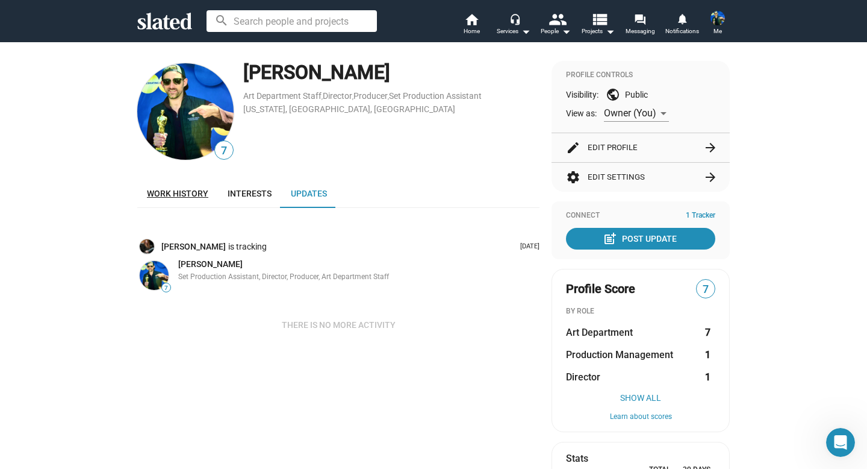
click at [175, 199] on link "Work history" at bounding box center [177, 193] width 81 height 29
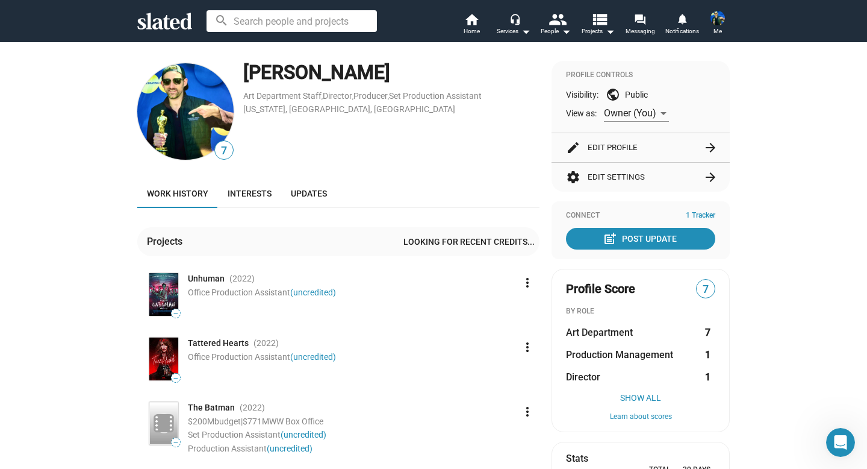
click at [225, 152] on span "7" at bounding box center [224, 151] width 18 height 16
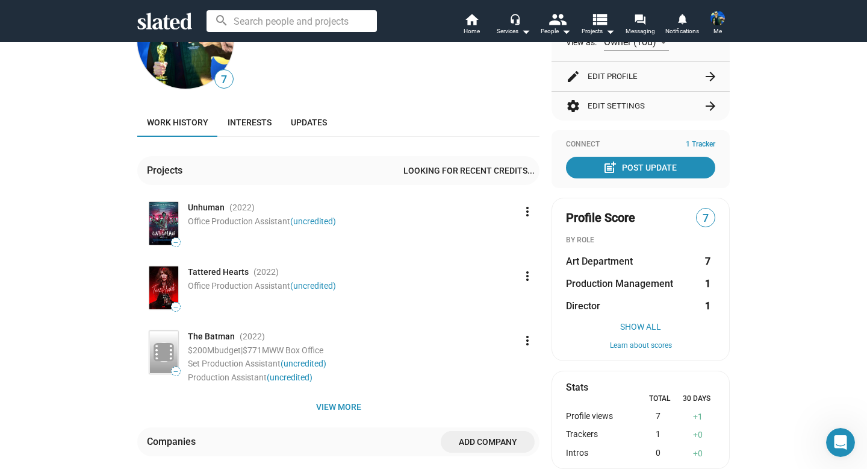
scroll to position [87, 0]
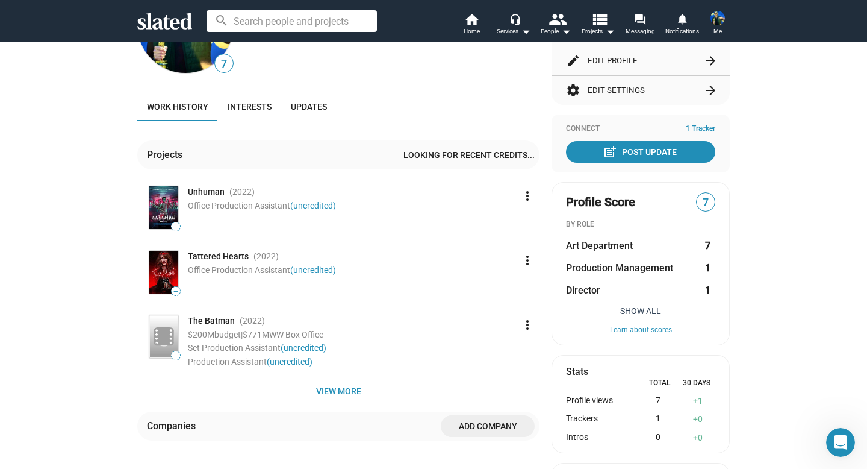
click at [643, 313] on button "Show All" at bounding box center [640, 311] width 149 height 10
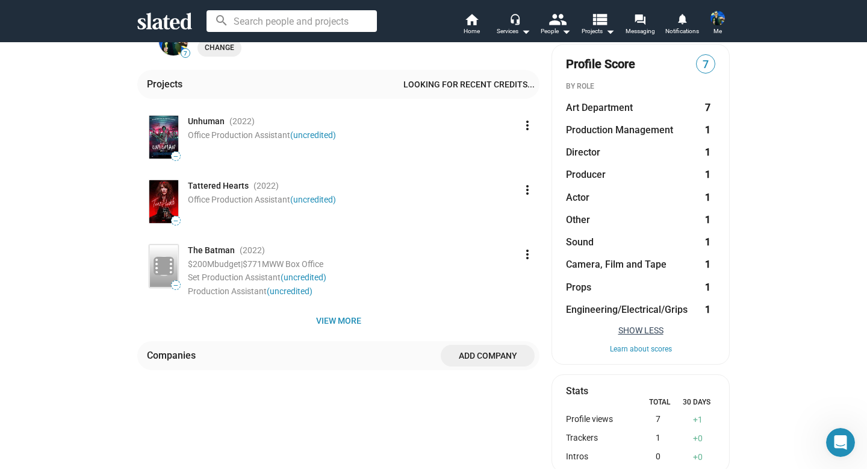
scroll to position [0, 0]
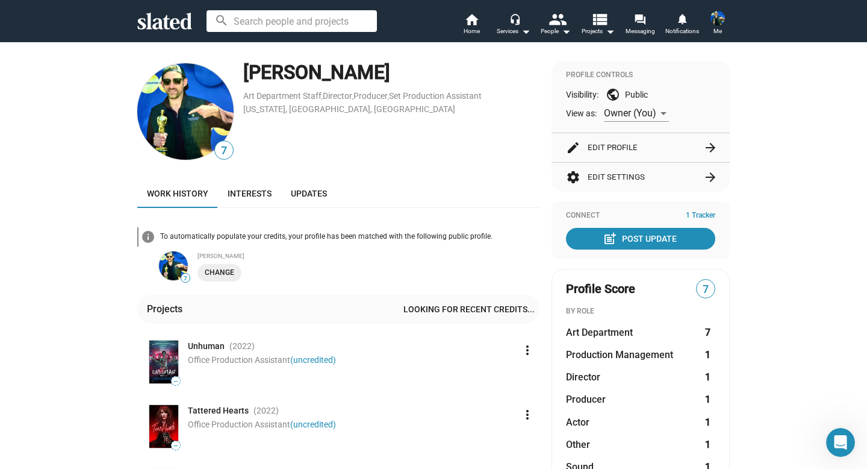
click at [93, 293] on div "7 [PERSON_NAME] Art Department Staff , Director , Producer , Set Production Ass…" at bounding box center [433, 437] width 867 height 791
click at [253, 190] on span "Interests" at bounding box center [250, 193] width 44 height 10
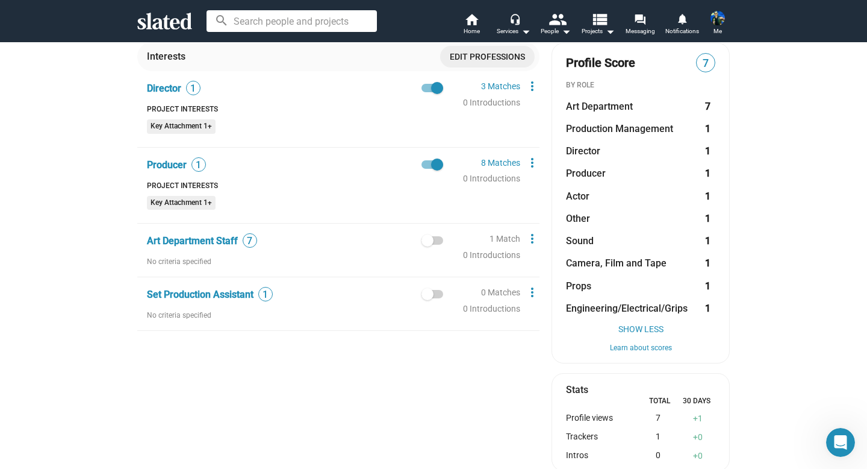
scroll to position [221, 0]
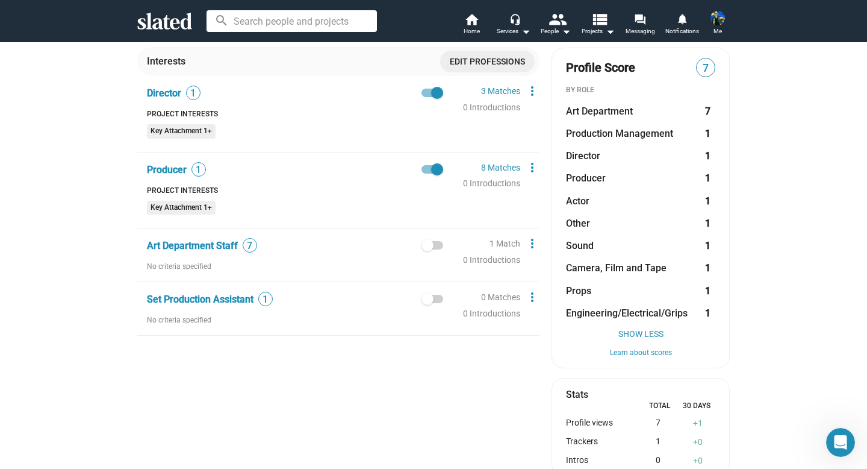
click at [433, 296] on span at bounding box center [428, 299] width 12 height 12
click at [428, 303] on input "checkbox" at bounding box center [427, 303] width 1 height 1
checkbox input "true"
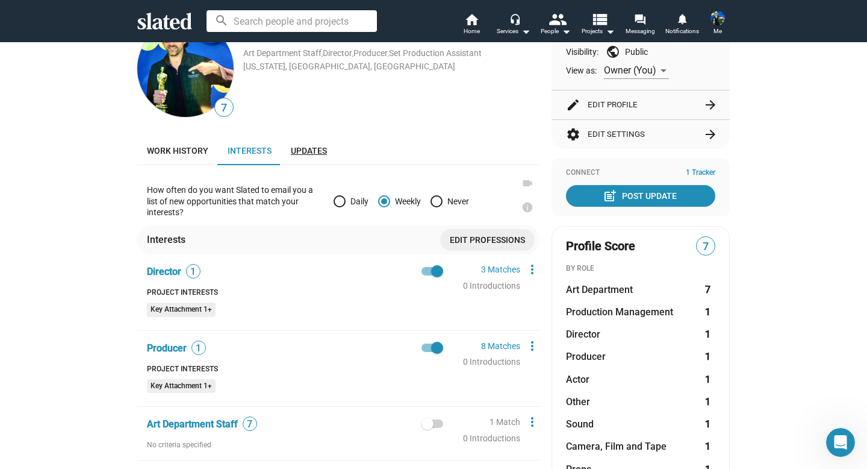
scroll to position [0, 0]
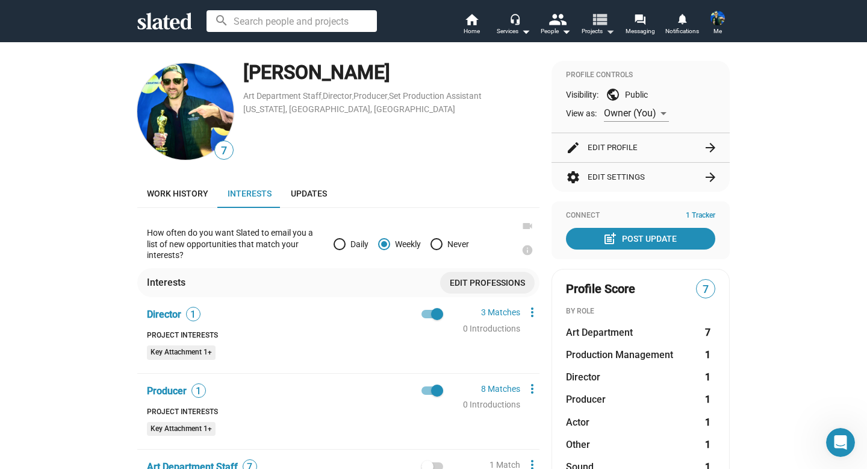
click at [598, 32] on span "Projects arrow_drop_down" at bounding box center [598, 31] width 33 height 14
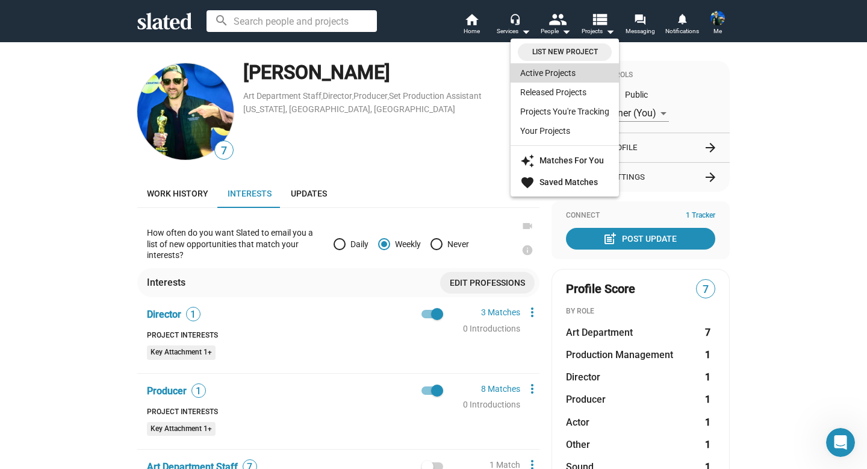
click at [565, 76] on link "Active Projects" at bounding box center [565, 72] width 108 height 19
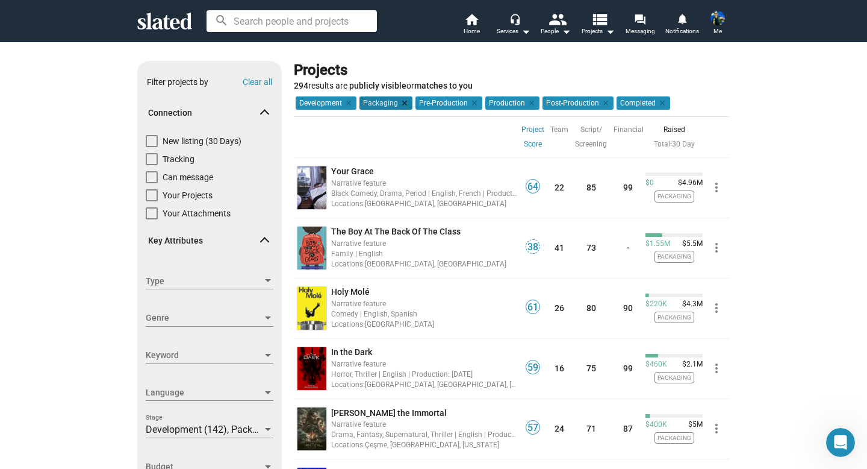
click at [404, 103] on mat-icon "clear" at bounding box center [403, 103] width 11 height 11
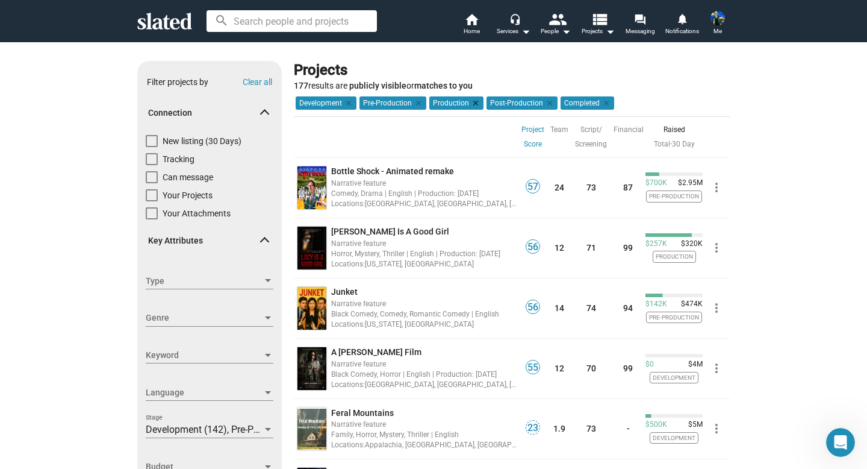
click at [473, 100] on mat-icon "clear" at bounding box center [474, 103] width 11 height 11
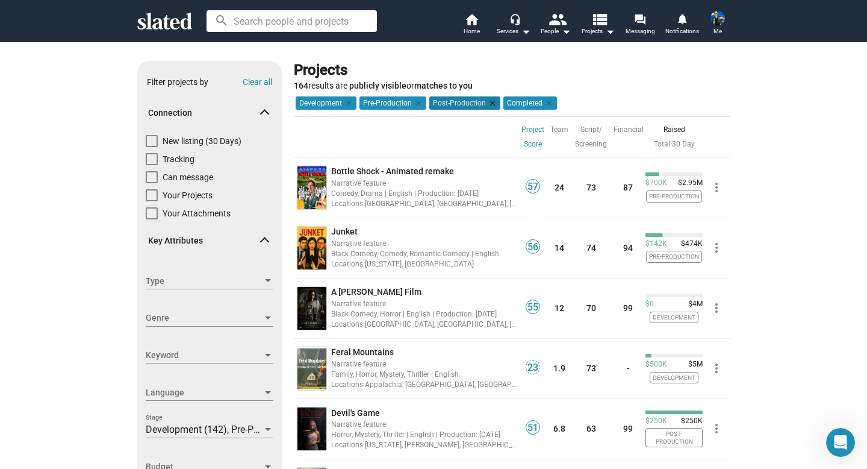
click at [489, 102] on mat-icon "clear" at bounding box center [491, 103] width 11 height 11
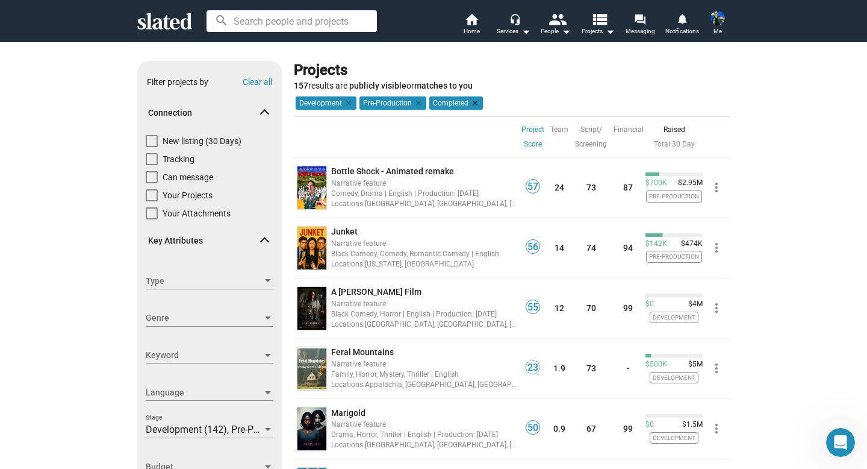
click at [474, 103] on mat-icon "clear" at bounding box center [474, 103] width 11 height 11
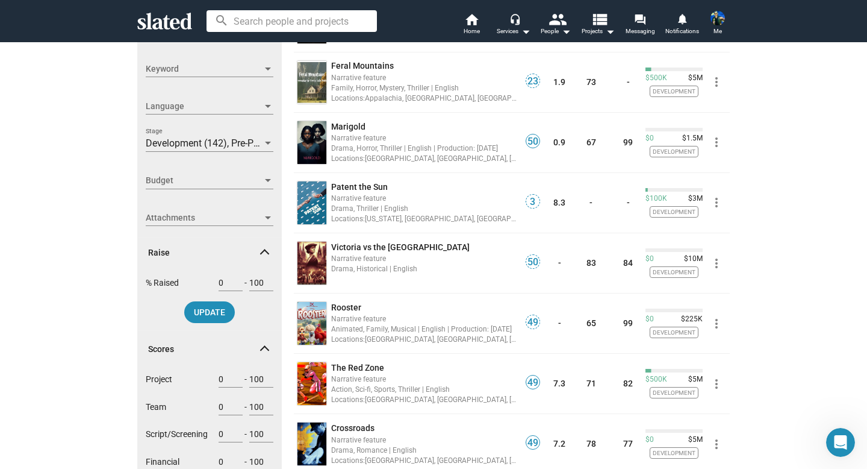
scroll to position [284, 0]
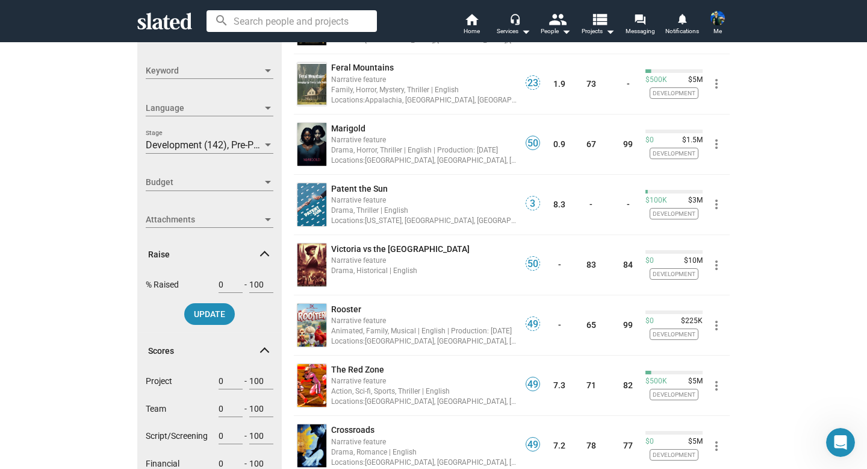
click at [267, 181] on div at bounding box center [268, 182] width 6 height 3
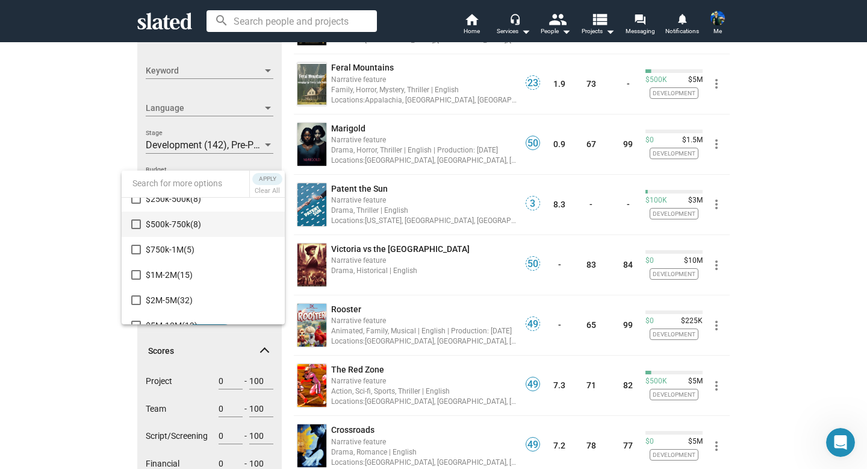
scroll to position [65, 0]
click at [134, 241] on mat-option "$750k-1M (5)" at bounding box center [203, 246] width 163 height 25
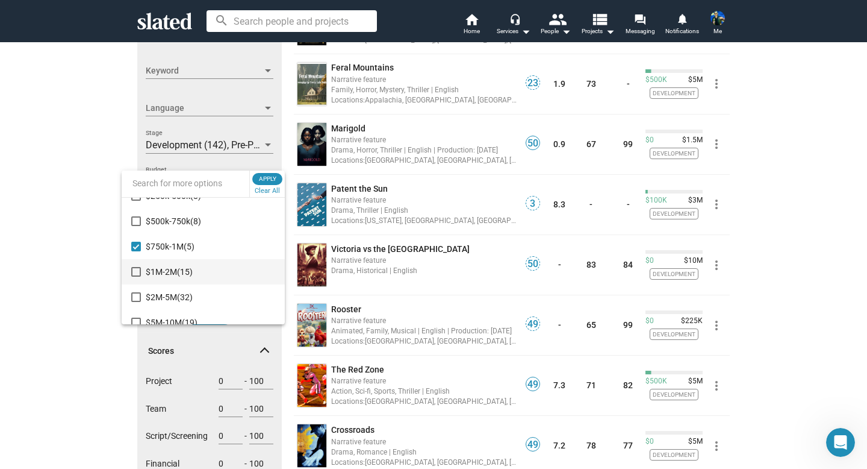
click at [135, 276] on mat-pseudo-checkbox at bounding box center [136, 272] width 10 height 10
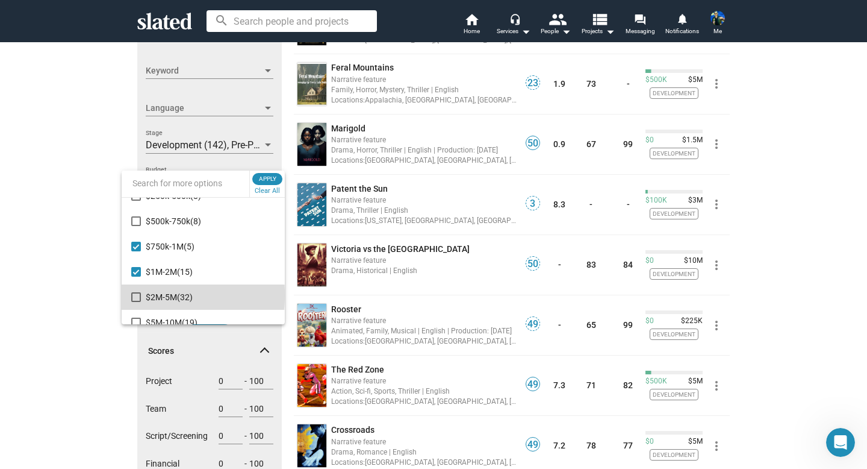
click at [134, 295] on mat-pseudo-checkbox at bounding box center [136, 297] width 10 height 10
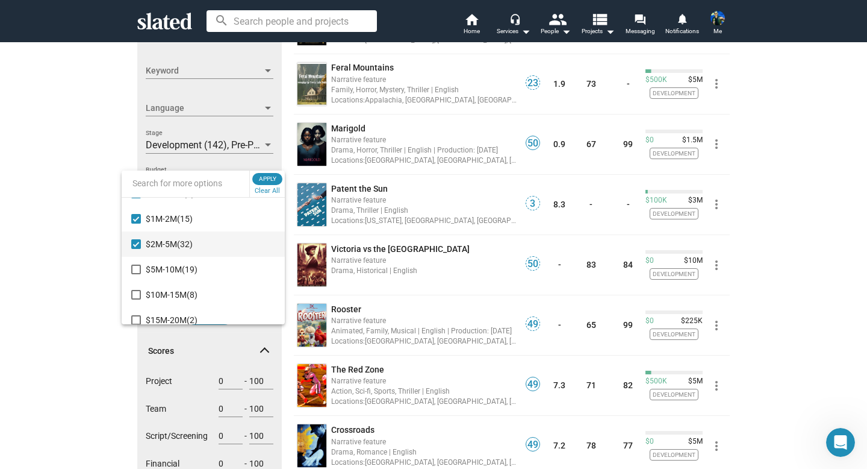
scroll to position [124, 0]
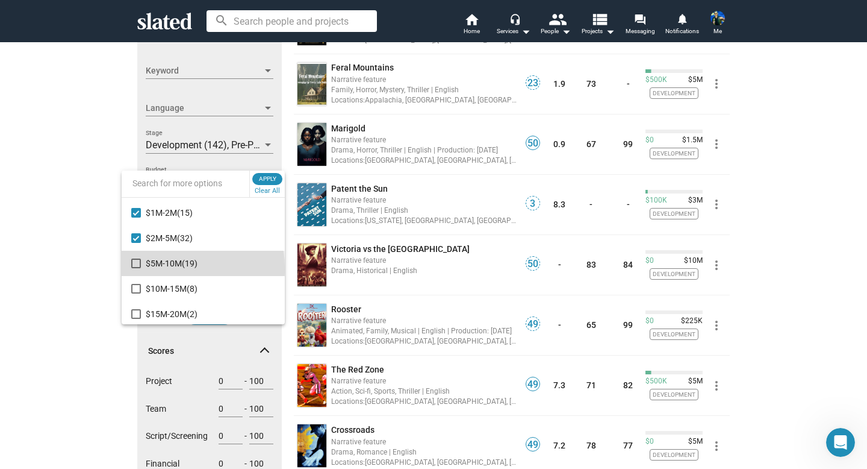
click at [132, 269] on mat-option "$5M-10M (19)" at bounding box center [203, 263] width 163 height 25
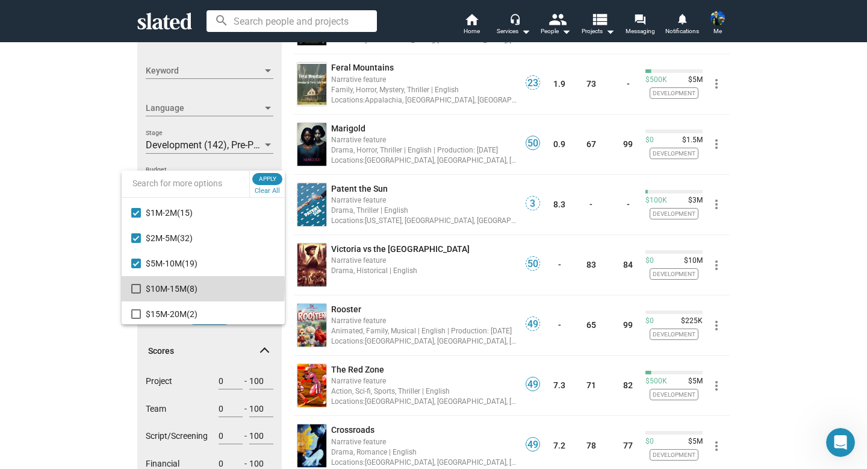
click at [131, 286] on mat-pseudo-checkbox at bounding box center [136, 289] width 10 height 10
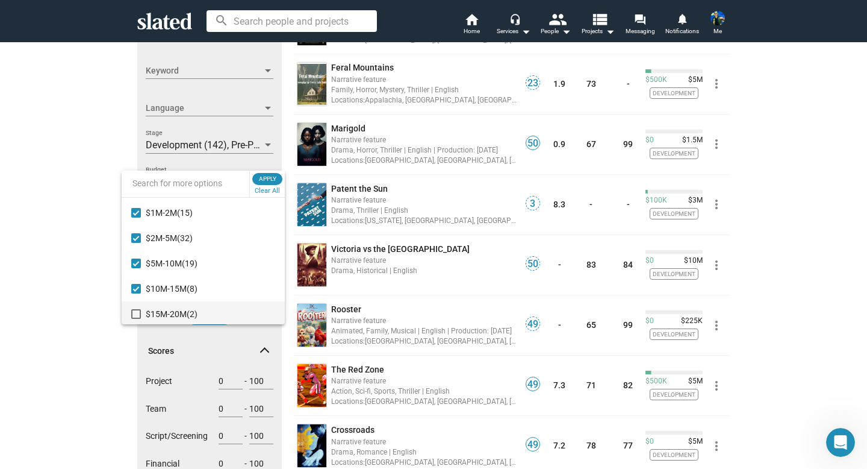
click at [135, 313] on mat-pseudo-checkbox at bounding box center [136, 314] width 10 height 10
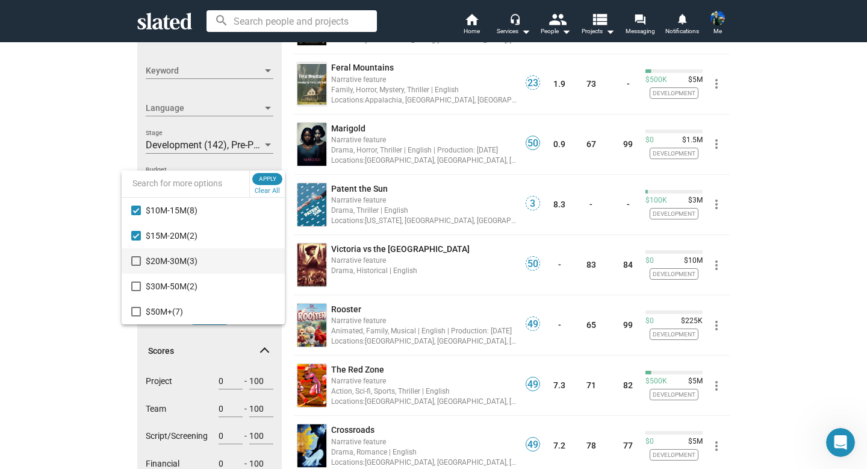
click at [135, 258] on mat-pseudo-checkbox at bounding box center [136, 261] width 10 height 10
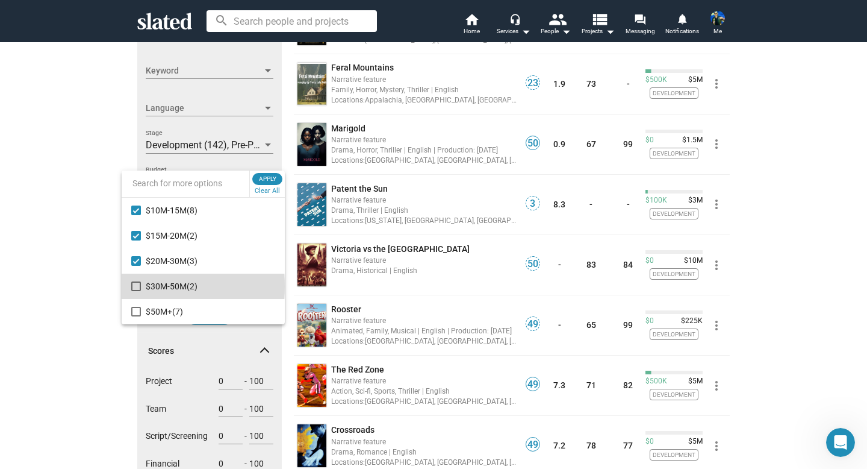
click at [135, 286] on mat-pseudo-checkbox at bounding box center [136, 286] width 10 height 10
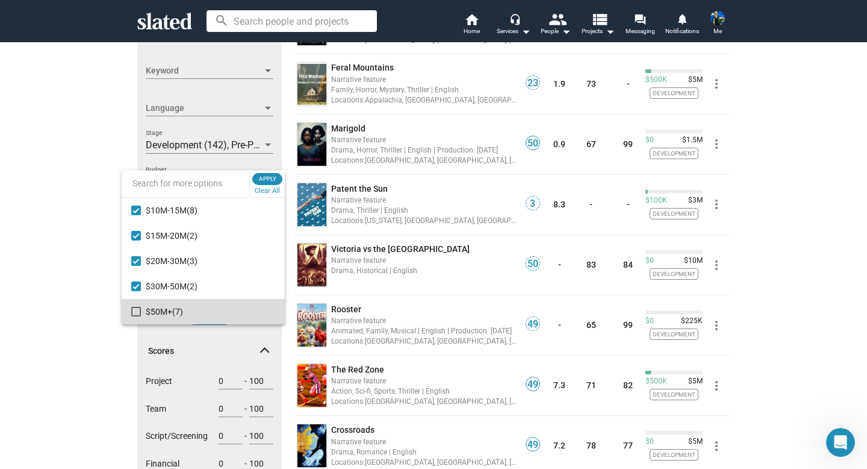
click at [134, 305] on mat-option "$50M+ (7)" at bounding box center [203, 311] width 163 height 25
click at [269, 179] on span "Apply" at bounding box center [268, 179] width 22 height 12
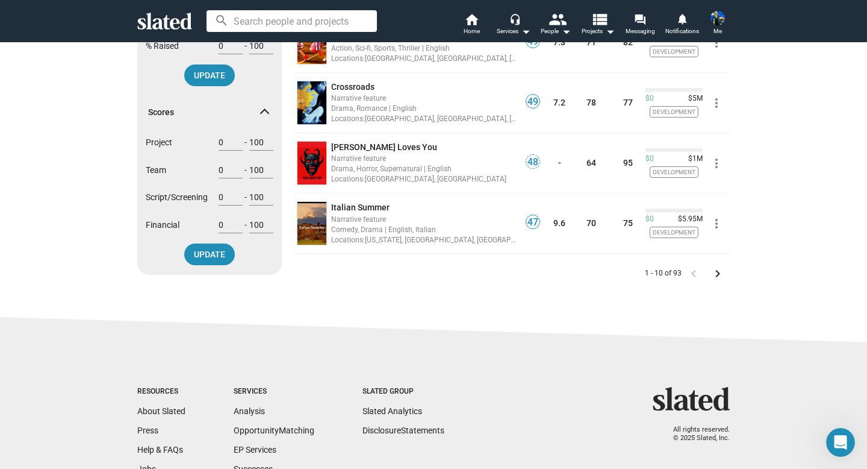
scroll to position [524, 0]
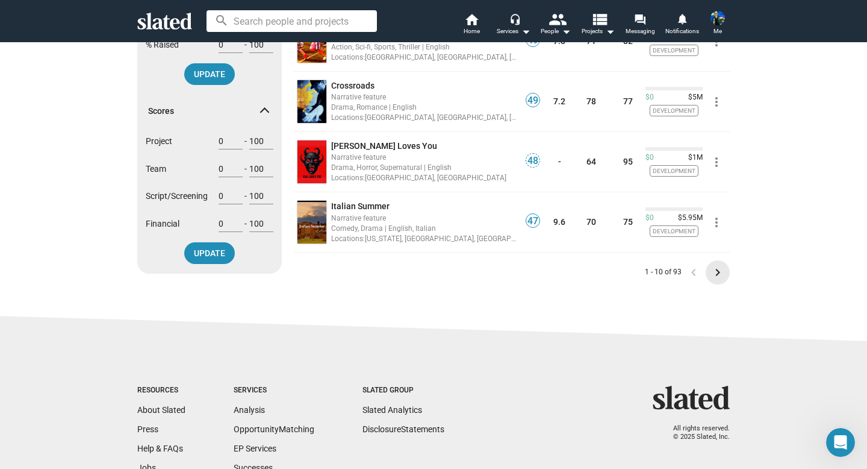
click at [718, 272] on mat-icon "keyboard_arrow_right" at bounding box center [718, 272] width 14 height 14
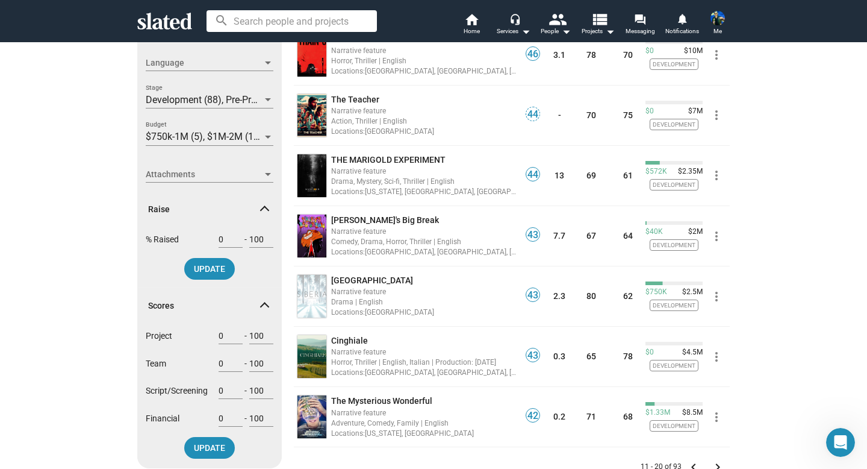
scroll to position [334, 0]
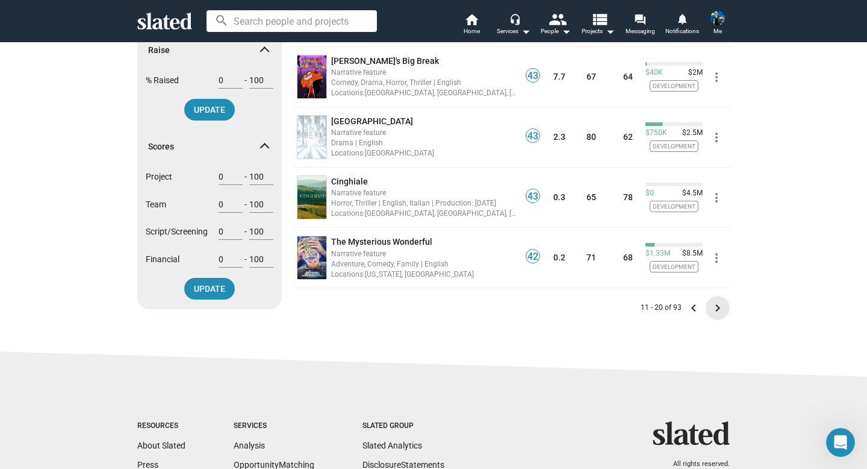
click at [718, 312] on mat-icon "keyboard_arrow_right" at bounding box center [718, 307] width 14 height 14
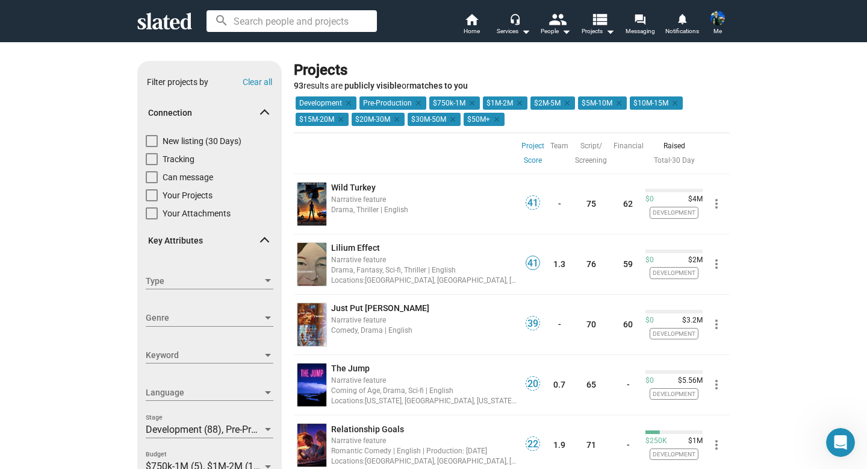
click at [720, 17] on img at bounding box center [718, 18] width 14 height 14
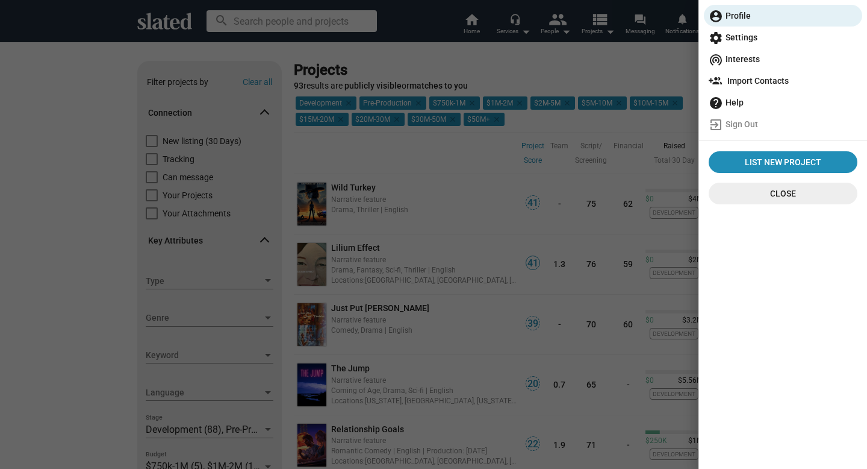
click at [442, 214] on div at bounding box center [433, 234] width 867 height 469
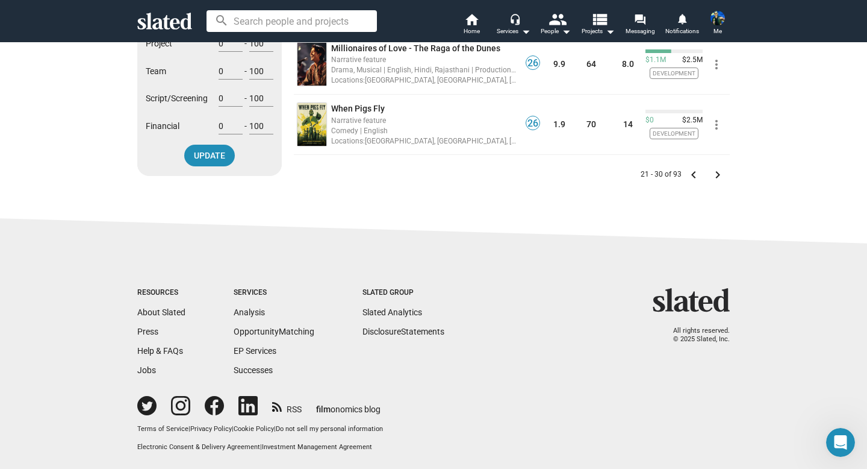
scroll to position [517, 0]
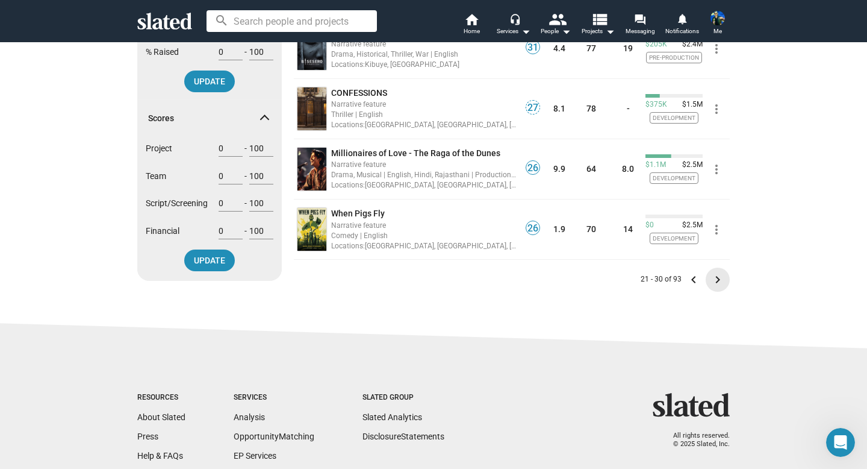
click at [712, 279] on mat-icon "keyboard_arrow_right" at bounding box center [718, 279] width 14 height 14
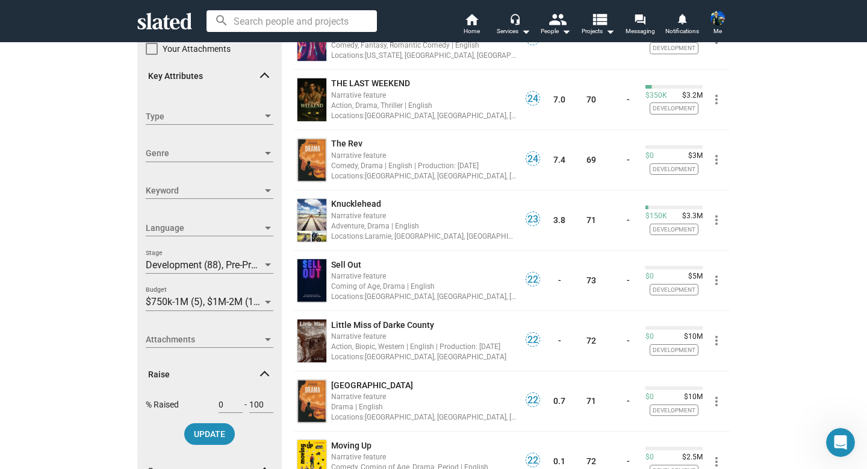
scroll to position [166, 0]
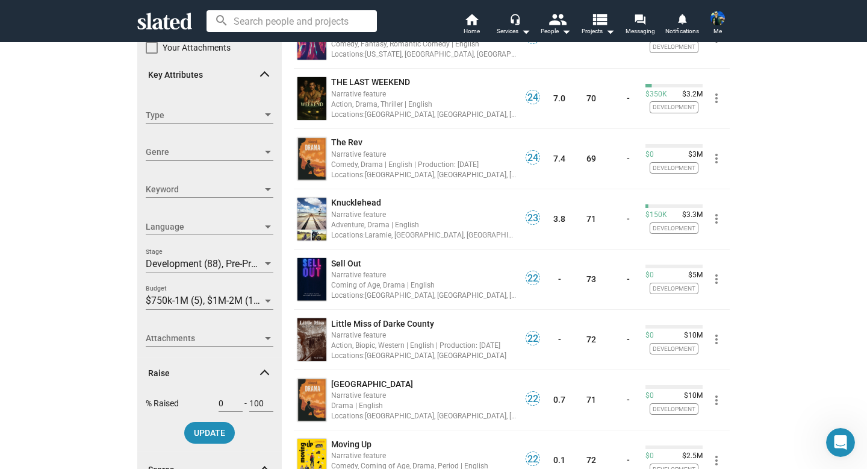
click at [236, 336] on span "Attachments" at bounding box center [204, 338] width 117 height 13
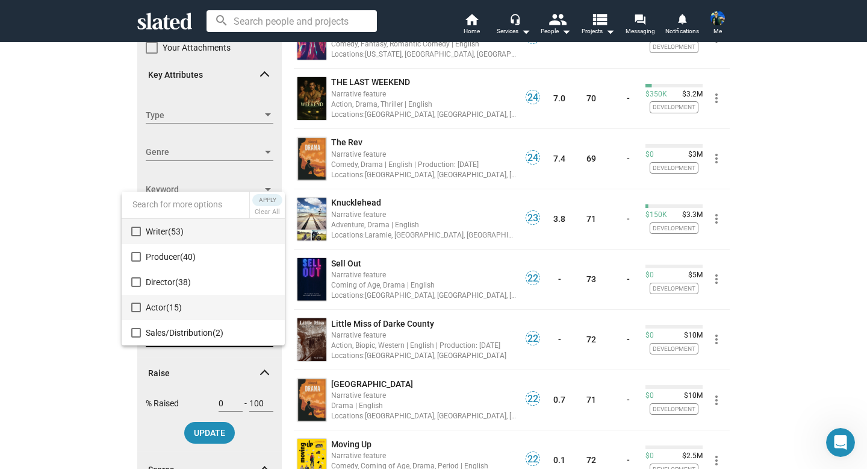
scroll to position [25, 0]
click at [137, 307] on mat-pseudo-checkbox at bounding box center [136, 307] width 10 height 10
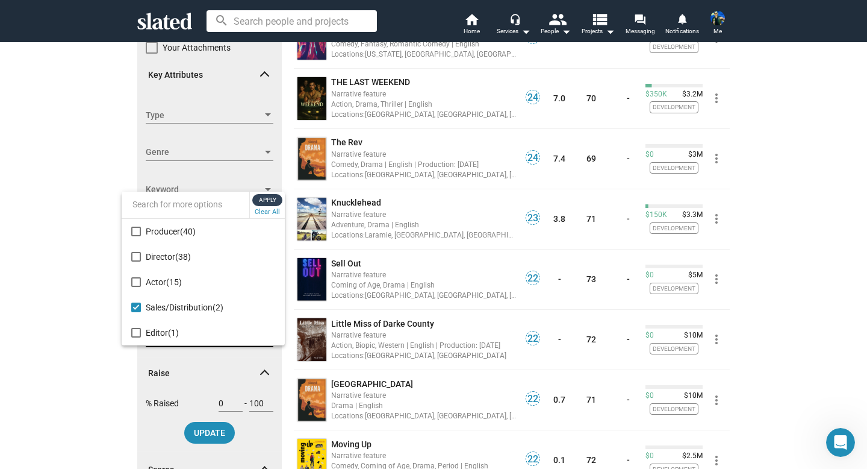
click at [266, 196] on span "Apply" at bounding box center [268, 200] width 22 height 12
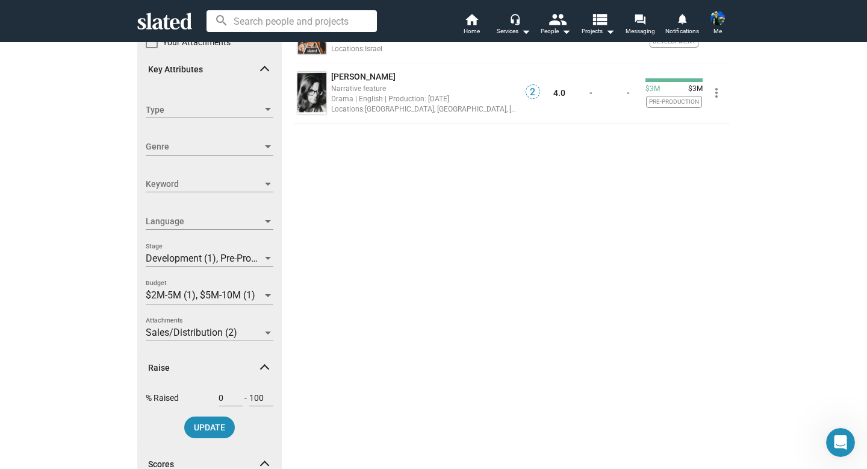
scroll to position [175, 0]
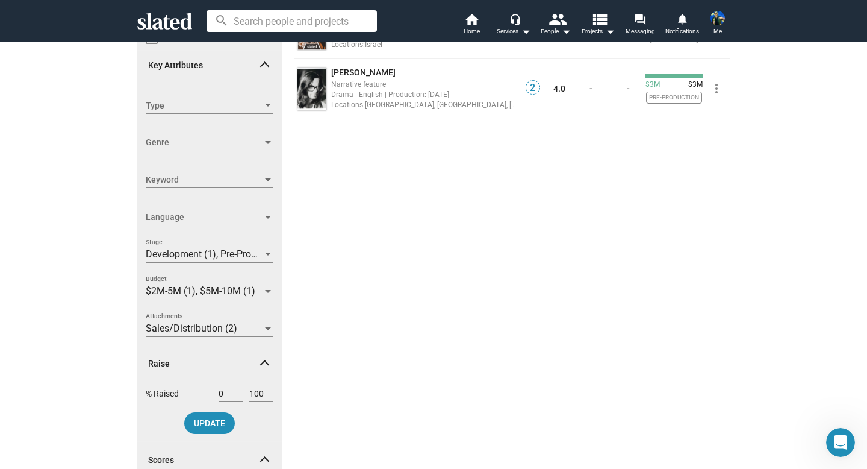
click at [266, 331] on div at bounding box center [268, 328] width 11 height 10
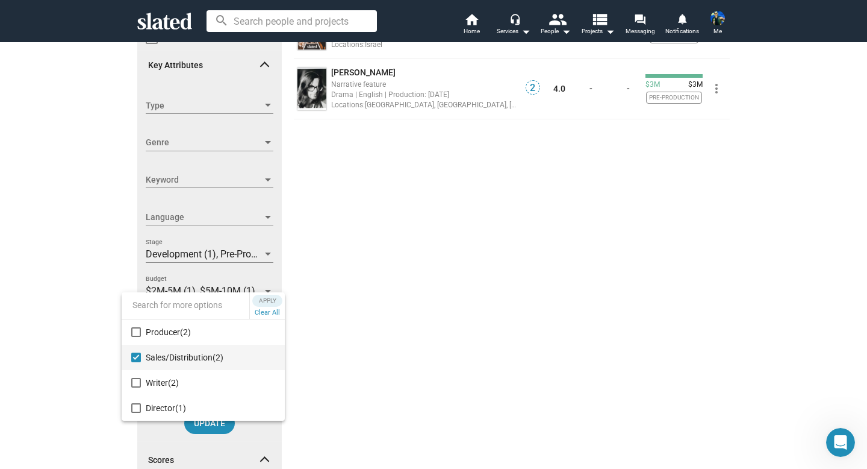
click at [144, 351] on mat-option "Sales/Distribution (2)" at bounding box center [203, 356] width 163 height 25
click at [161, 337] on span "Producer (2)" at bounding box center [210, 331] width 129 height 25
click at [259, 306] on span "Apply" at bounding box center [268, 300] width 22 height 12
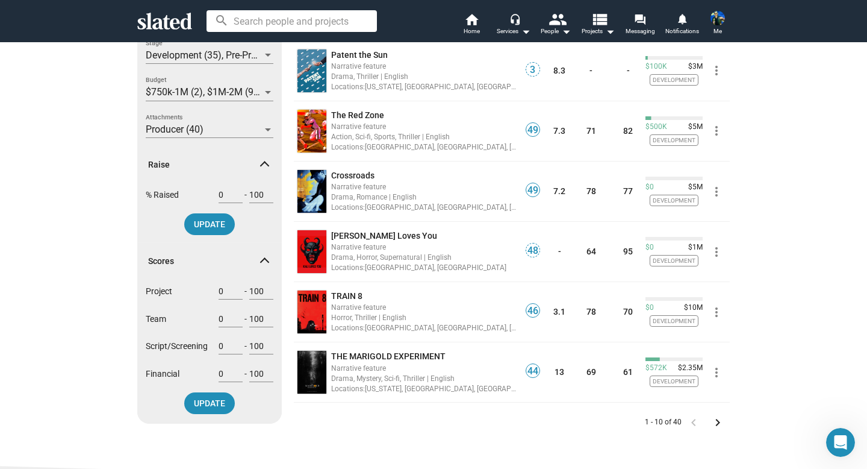
scroll to position [377, 0]
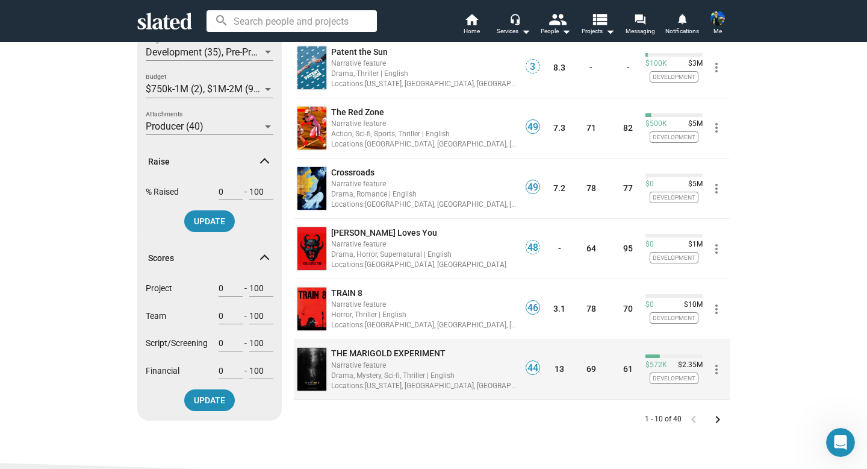
click at [355, 350] on span "THE MARIGOLD EXPERIMENT" at bounding box center [388, 353] width 114 height 10
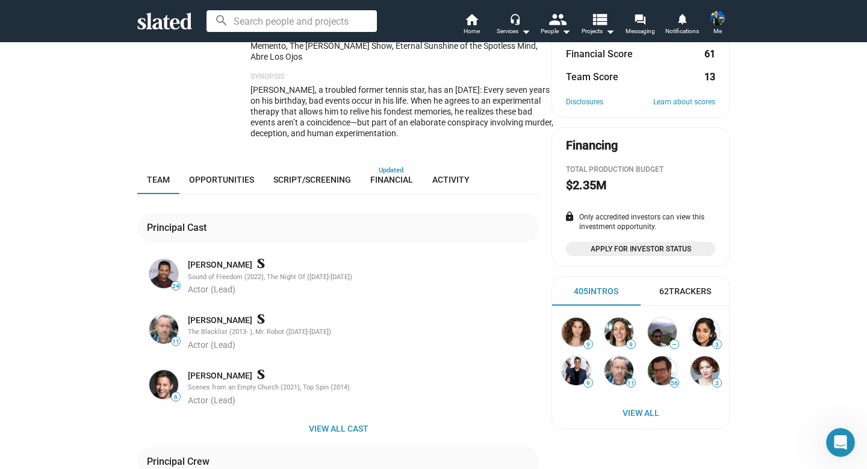
scroll to position [214, 0]
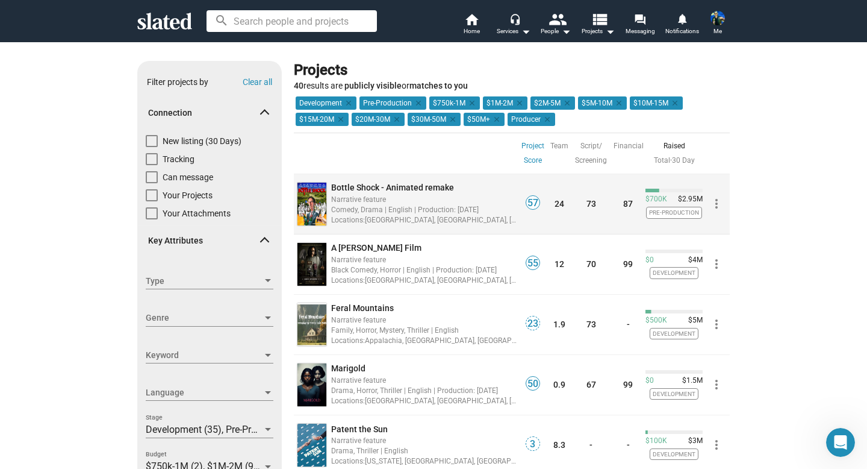
click at [436, 191] on span "Bottle Shock - Animated remake" at bounding box center [392, 187] width 123 height 10
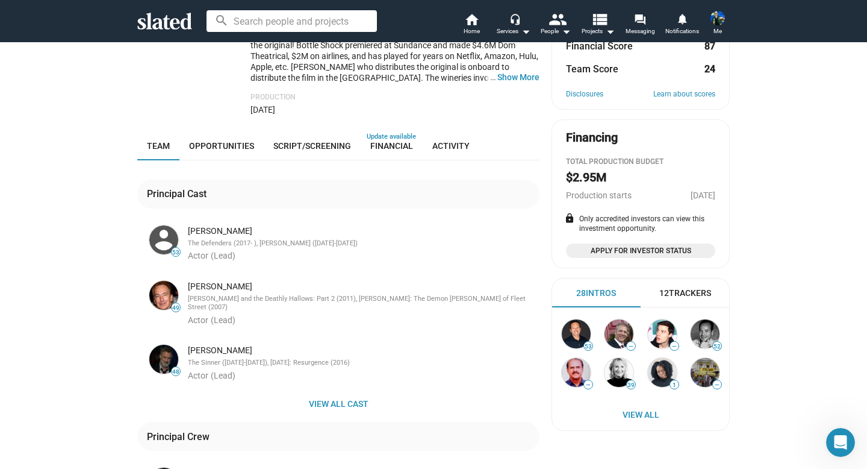
scroll to position [550, 0]
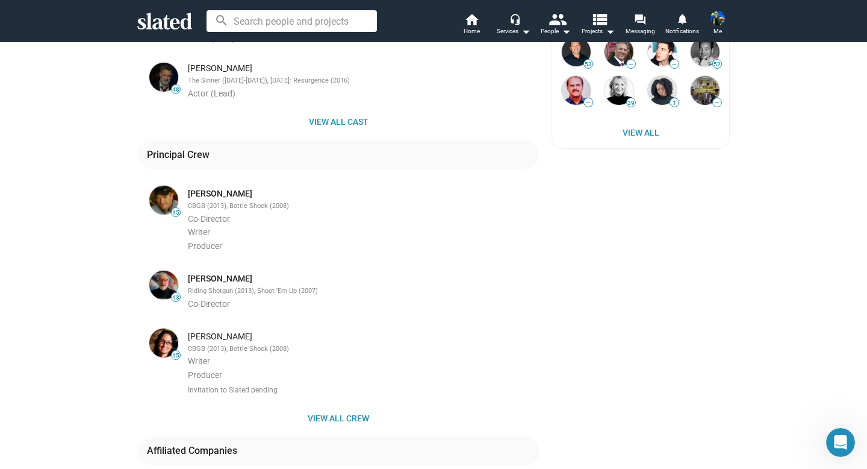
click at [620, 210] on div "Connect 12 Trackers message Message Filmmakers add Track share Share IMDb open_…" at bounding box center [641, 112] width 178 height 1204
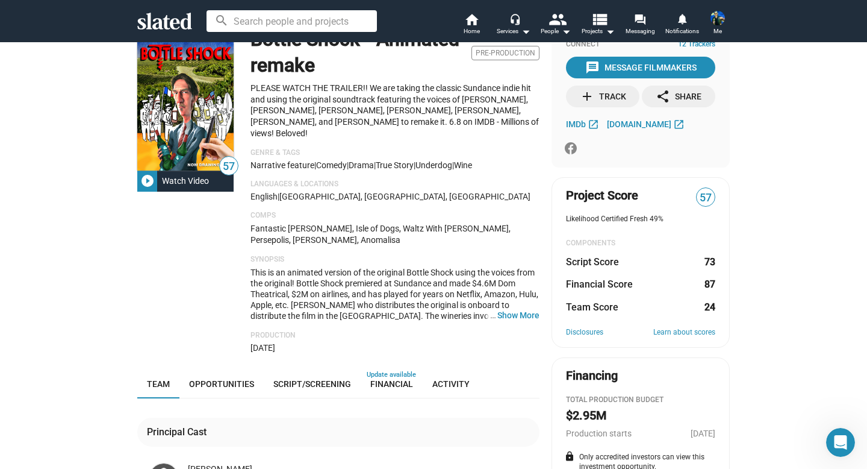
scroll to position [0, 0]
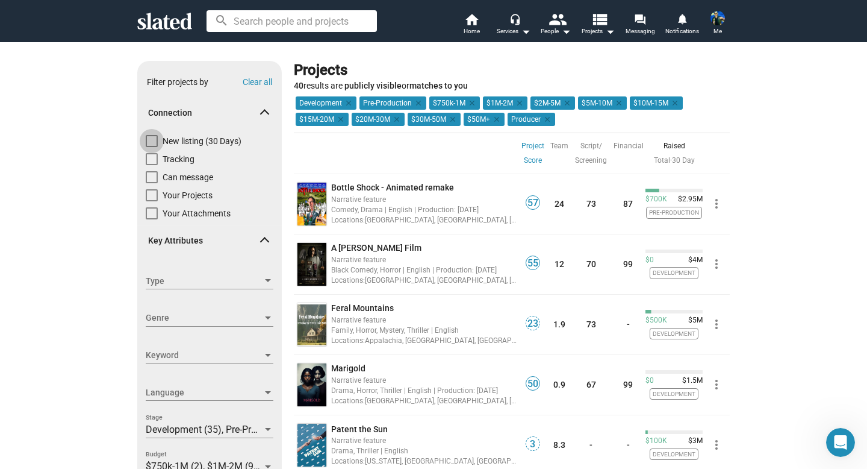
click at [203, 143] on span "New listing (30 Days)" at bounding box center [202, 141] width 79 height 12
click at [152, 147] on input "New listing (30 Days)" at bounding box center [151, 147] width 1 height 1
checkbox input "true"
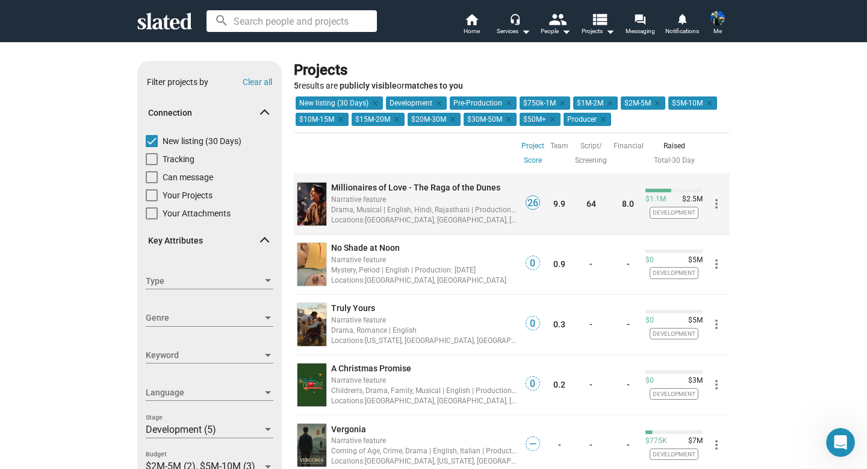
click at [440, 187] on span "Millionaires of Love - The Raga of the Dunes" at bounding box center [415, 187] width 169 height 10
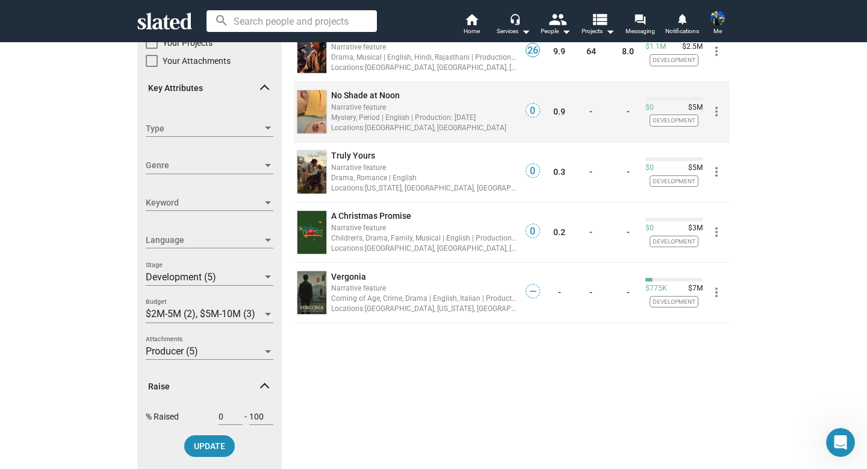
scroll to position [156, 0]
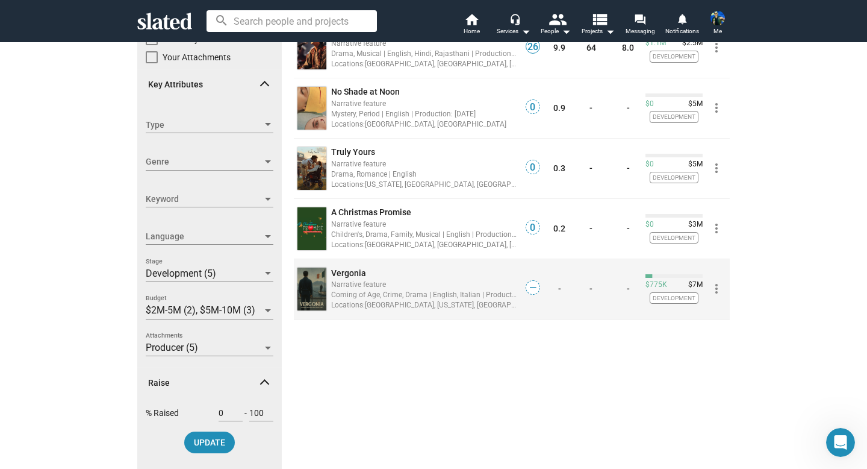
click at [347, 273] on span "Vergonia" at bounding box center [348, 273] width 35 height 10
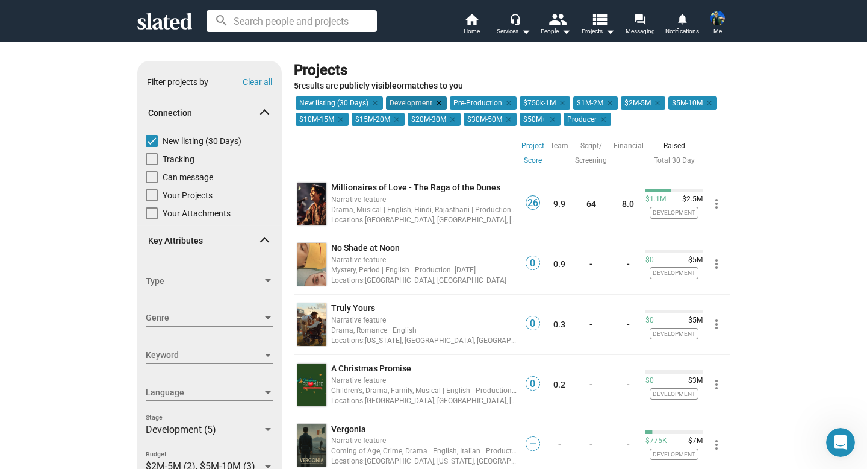
click at [437, 99] on mat-icon "clear" at bounding box center [437, 103] width 11 height 11
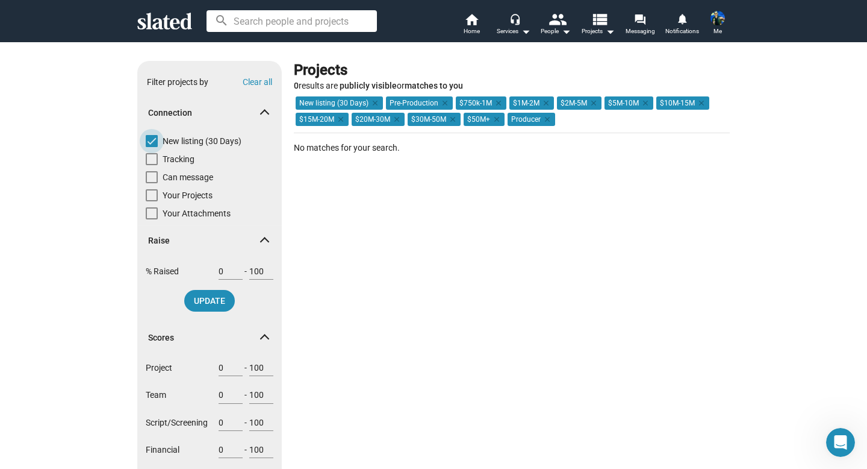
click at [154, 137] on span at bounding box center [152, 141] width 12 height 12
click at [152, 147] on input "New listing (30 Days)" at bounding box center [151, 147] width 1 height 1
checkbox input "false"
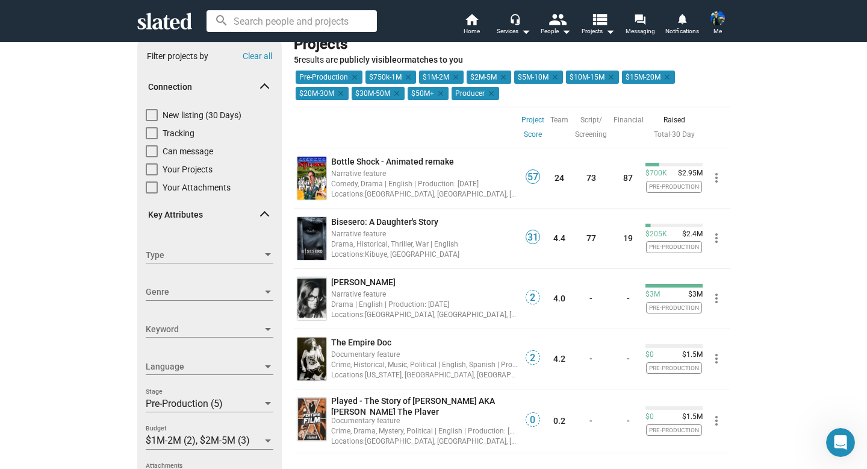
scroll to position [23, 0]
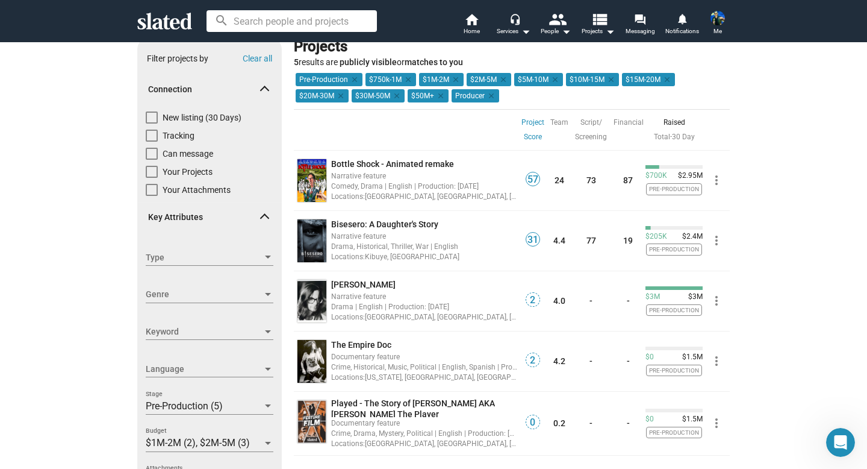
click at [231, 296] on span "Genre" at bounding box center [204, 294] width 117 height 13
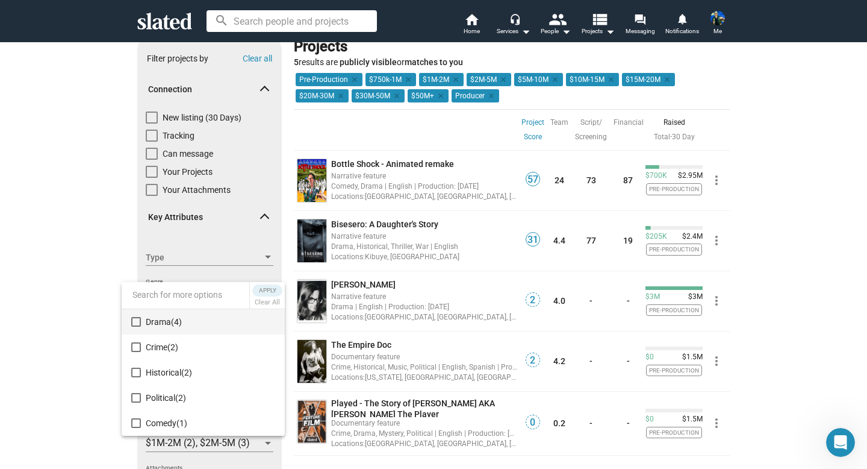
click at [213, 251] on div at bounding box center [433, 234] width 867 height 469
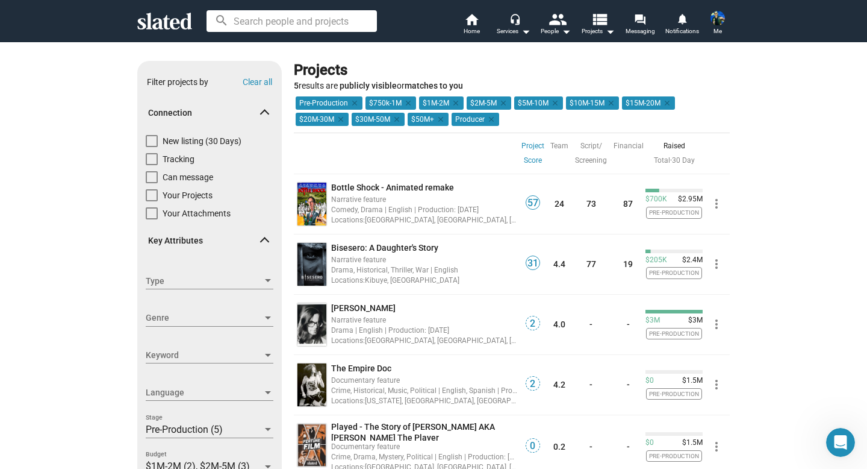
scroll to position [0, 0]
click at [251, 288] on div "Type Type" at bounding box center [210, 280] width 128 height 17
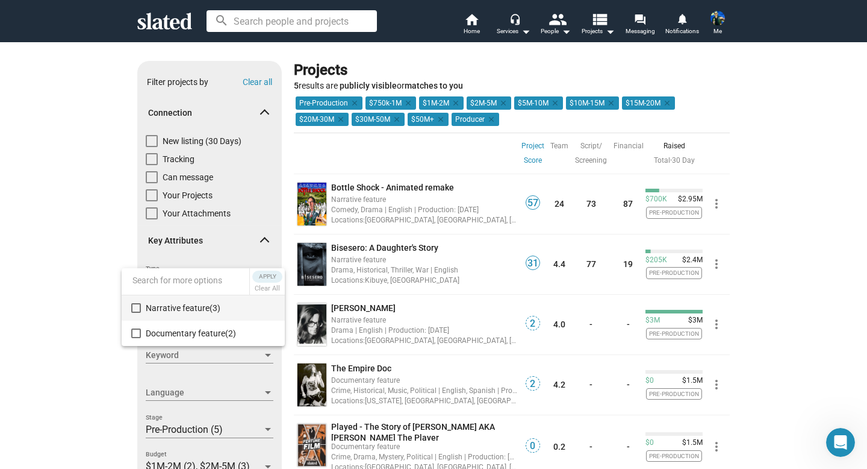
click at [107, 277] on div at bounding box center [433, 234] width 867 height 469
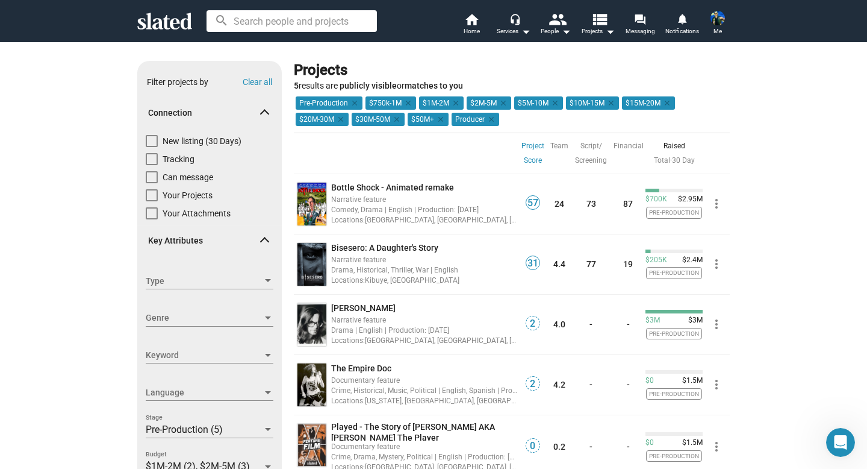
click at [219, 428] on span "Pre-Production (5)" at bounding box center [184, 428] width 77 height 11
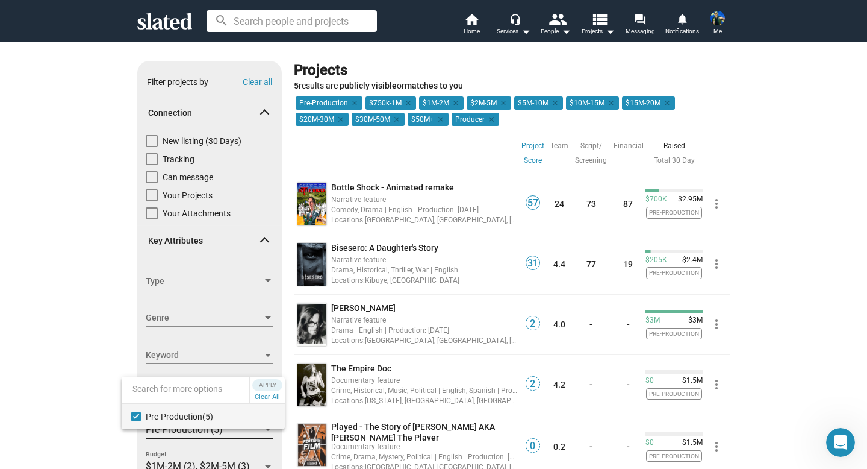
click at [174, 408] on span "Pre-Production (5)" at bounding box center [210, 415] width 129 height 25
click at [272, 382] on span "Apply" at bounding box center [268, 385] width 22 height 12
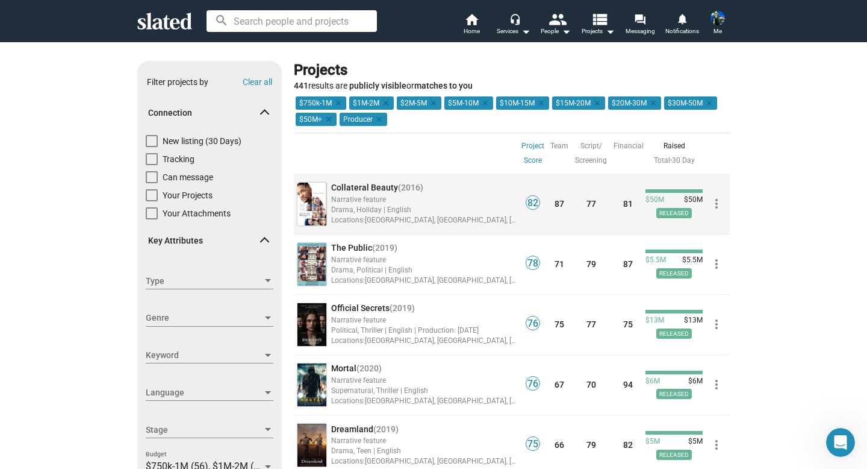
click at [387, 185] on span "Collateral Beauty" at bounding box center [364, 187] width 67 height 10
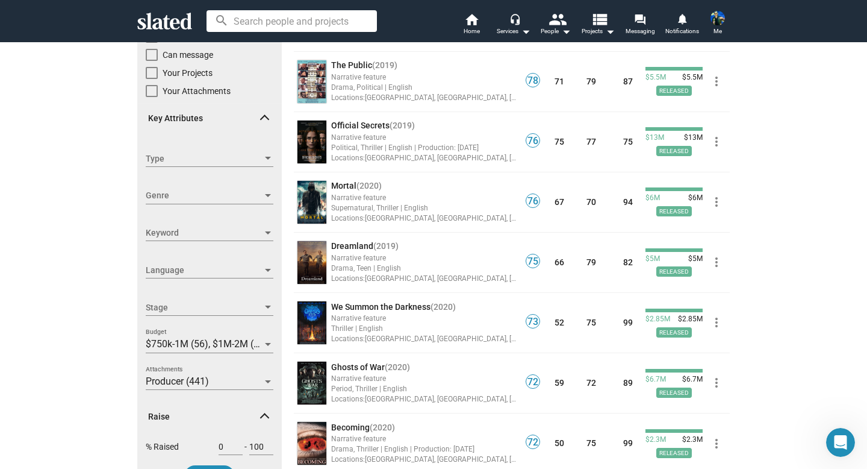
scroll to position [128, 0]
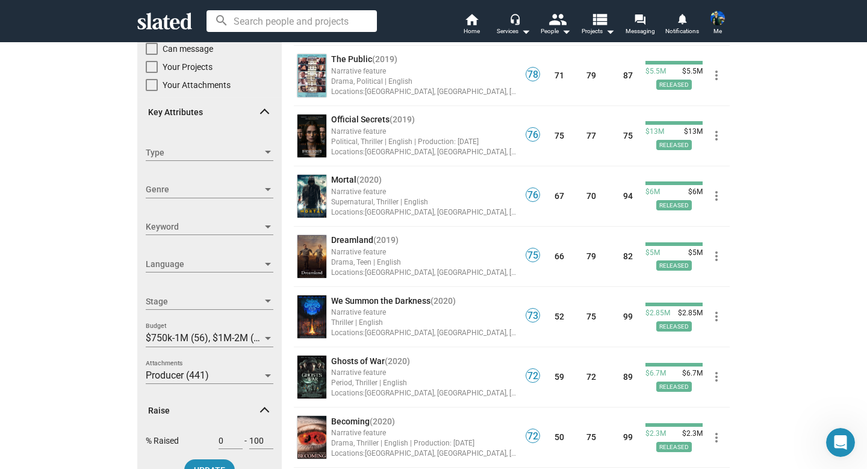
click at [251, 305] on span "Stage" at bounding box center [204, 301] width 117 height 13
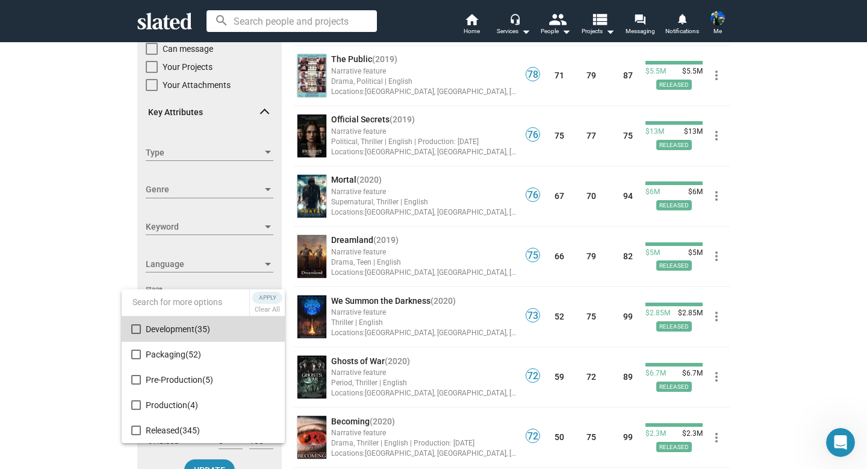
click at [219, 332] on span "Development (35)" at bounding box center [210, 328] width 129 height 25
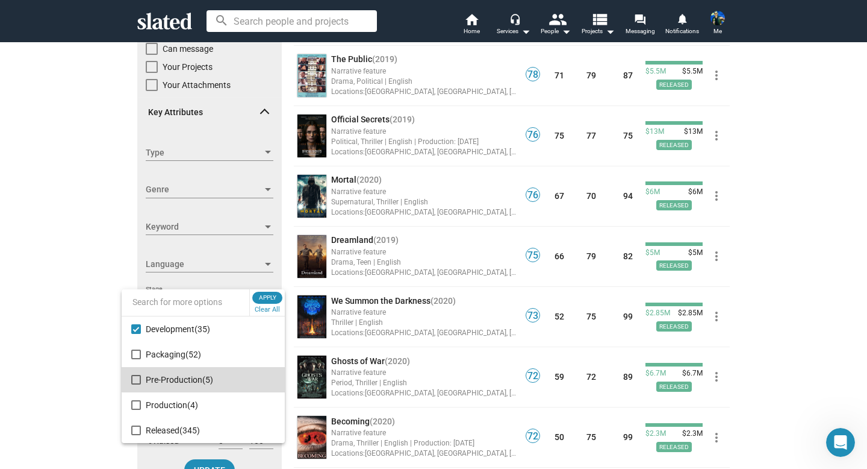
click at [209, 376] on span "(5)" at bounding box center [207, 380] width 11 height 10
click at [156, 377] on span "Pre-Production (5)" at bounding box center [210, 379] width 129 height 25
click at [271, 294] on span "Apply" at bounding box center [268, 297] width 22 height 12
